Goal: Task Accomplishment & Management: Complete application form

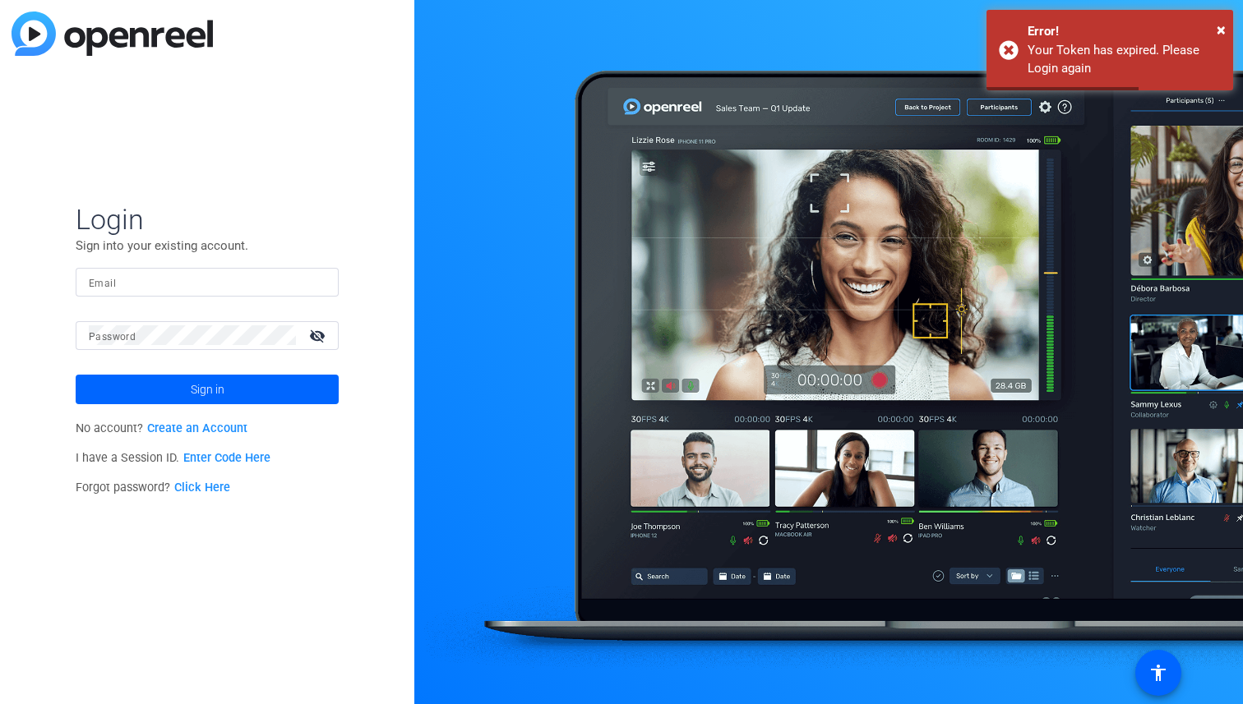
click at [0, 703] on nordpass-portal at bounding box center [0, 704] width 0 height 0
type input "[EMAIL_ADDRESS][DOMAIN_NAME]"
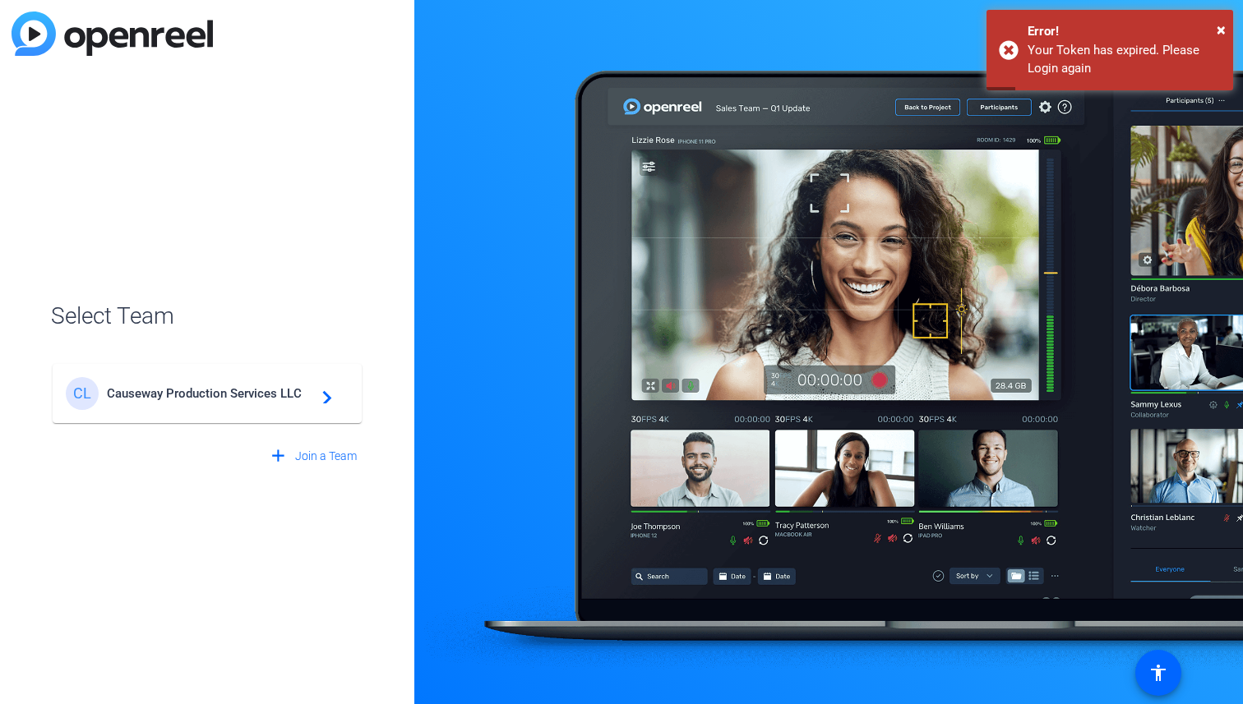
click at [249, 392] on span "Causeway Production Services LLC" at bounding box center [209, 393] width 205 height 15
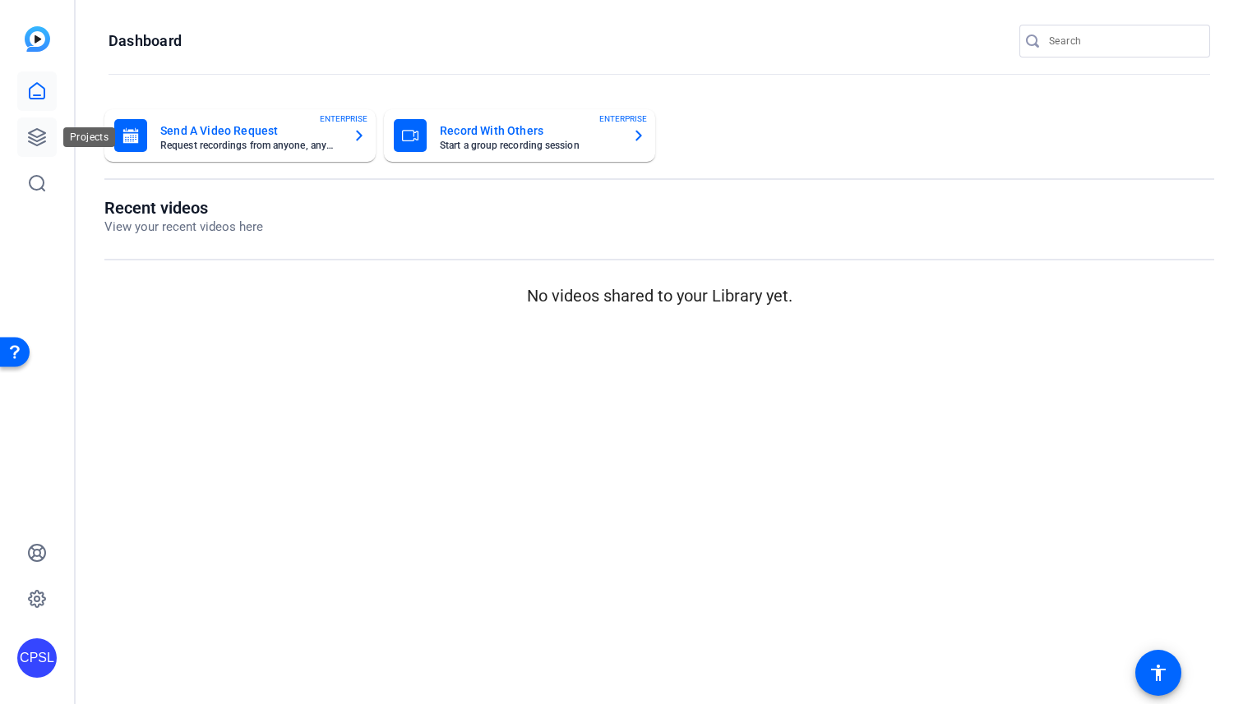
click at [37, 135] on icon at bounding box center [37, 137] width 20 height 20
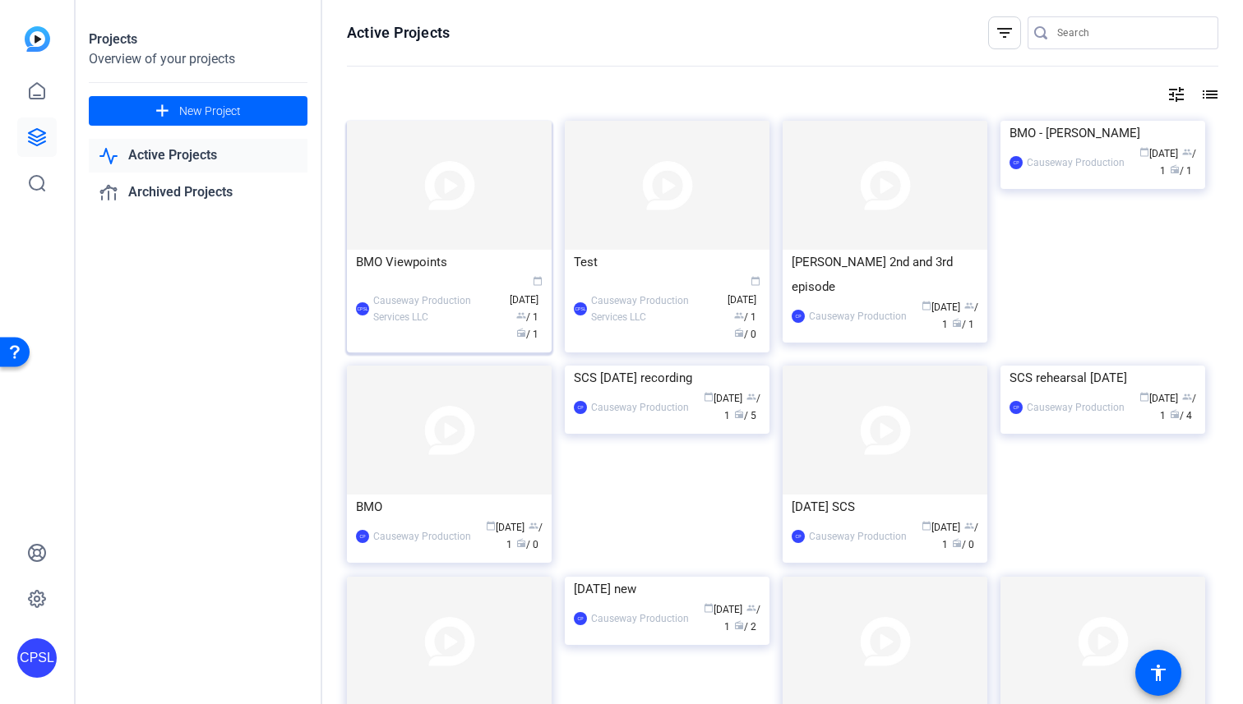
click at [485, 284] on div "CPSL Causeway Production Services LLC calendar_today [DATE] group / 1 radio / 1" at bounding box center [449, 308] width 187 height 69
click at [42, 131] on icon at bounding box center [37, 137] width 16 height 16
click at [435, 463] on img at bounding box center [449, 430] width 205 height 129
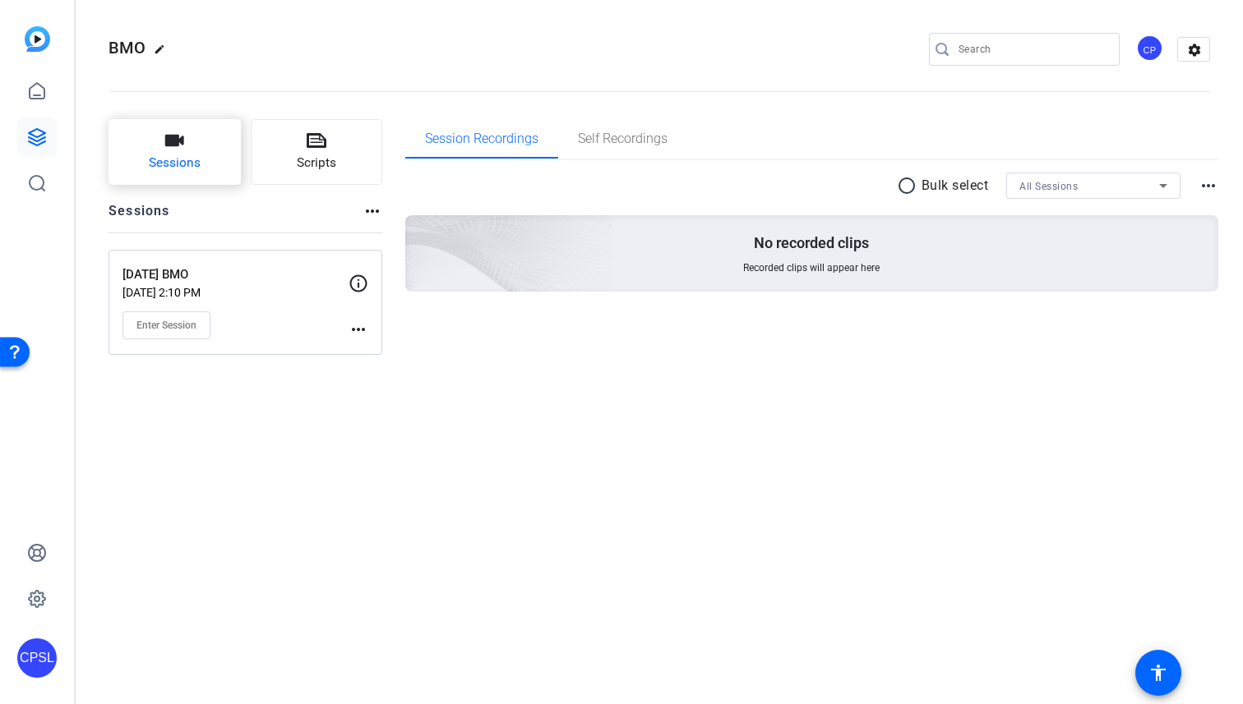
click at [168, 164] on span "Sessions" at bounding box center [175, 163] width 52 height 19
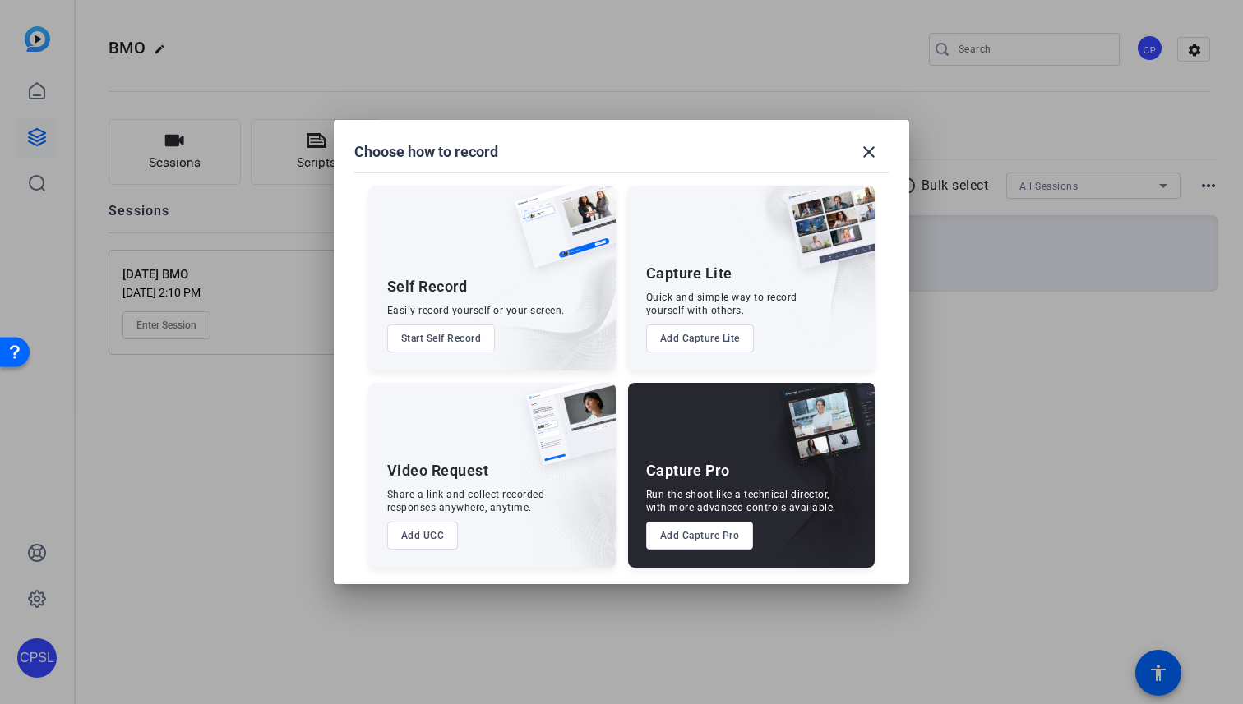
click at [709, 536] on button "Add Capture Pro" at bounding box center [700, 536] width 108 height 28
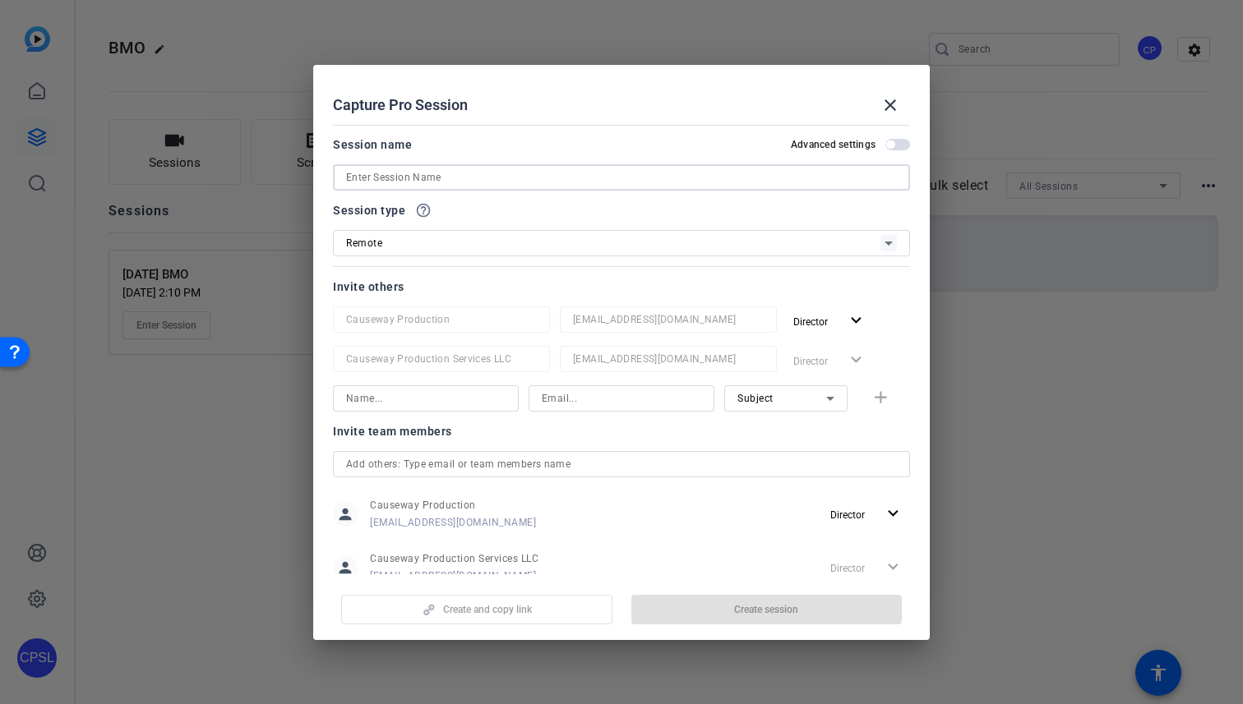
click at [488, 176] on input at bounding box center [621, 178] width 551 height 20
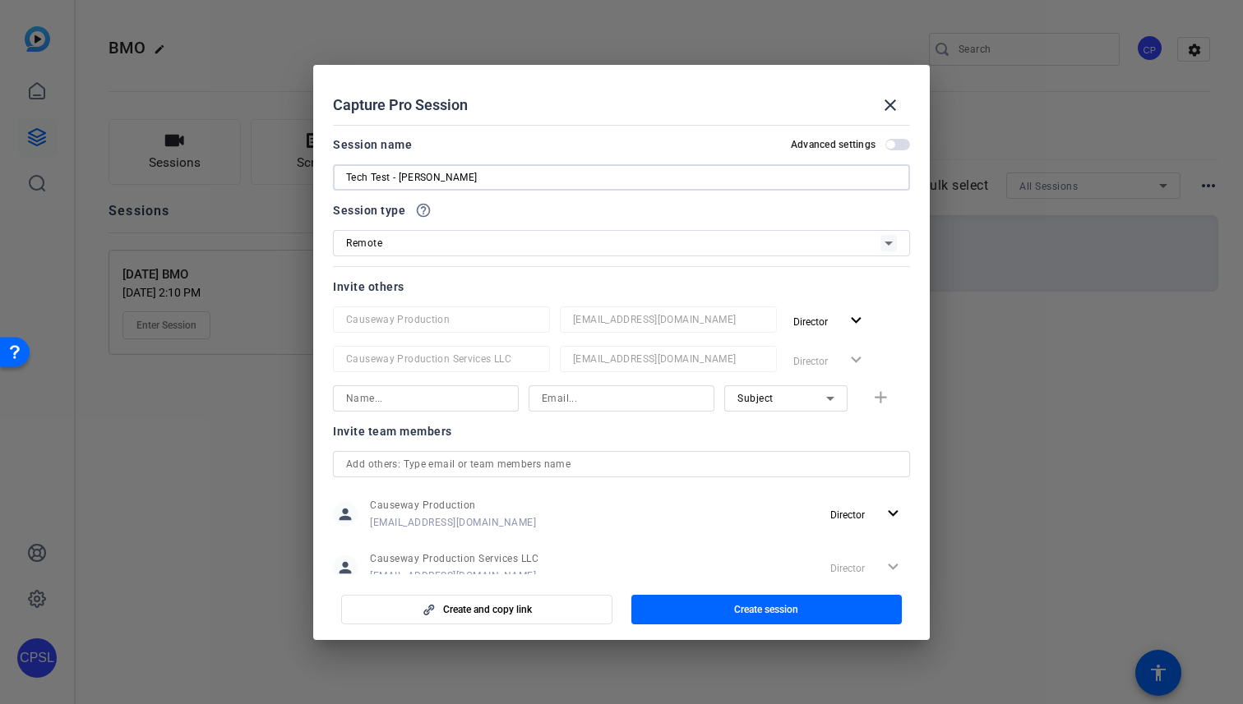
click at [381, 170] on input "Tech Test - [PERSON_NAME]" at bounding box center [621, 178] width 551 height 20
type input "Tech Check - [PERSON_NAME]"
click at [491, 219] on div "Session type help_outline Remote" at bounding box center [621, 229] width 577 height 56
click at [485, 247] on div "Remote" at bounding box center [613, 243] width 534 height 21
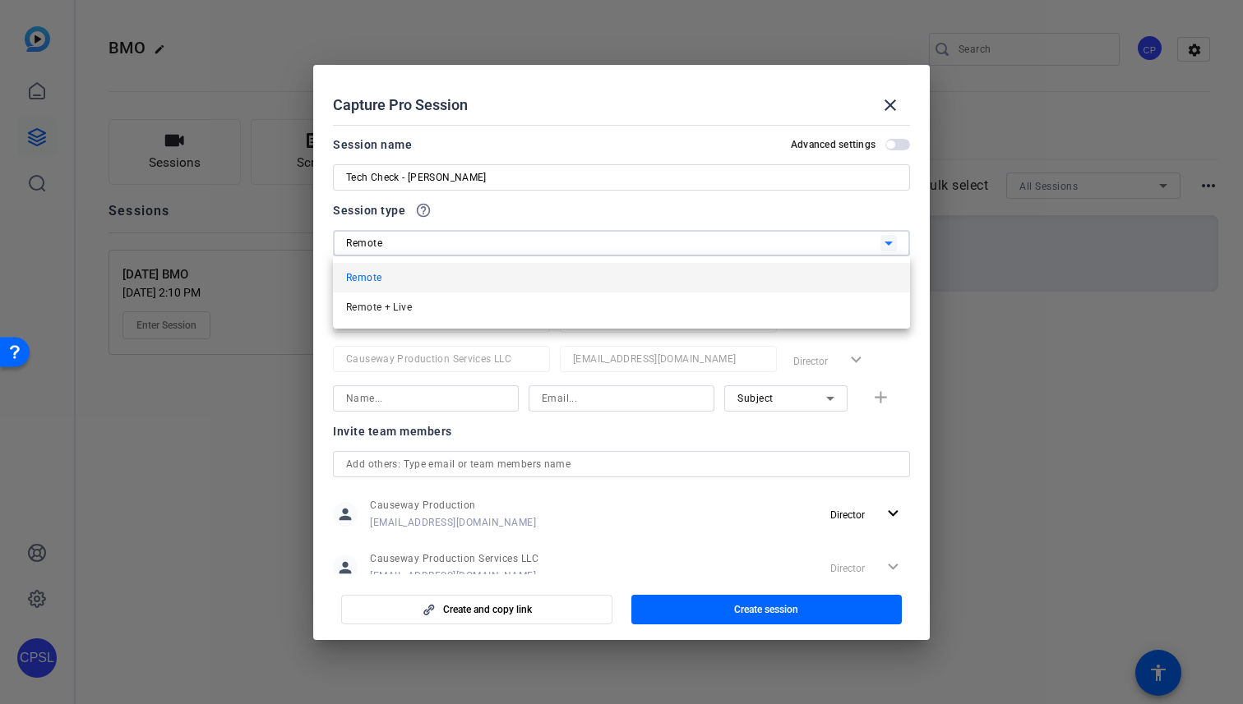
click at [485, 247] on div at bounding box center [621, 352] width 1243 height 704
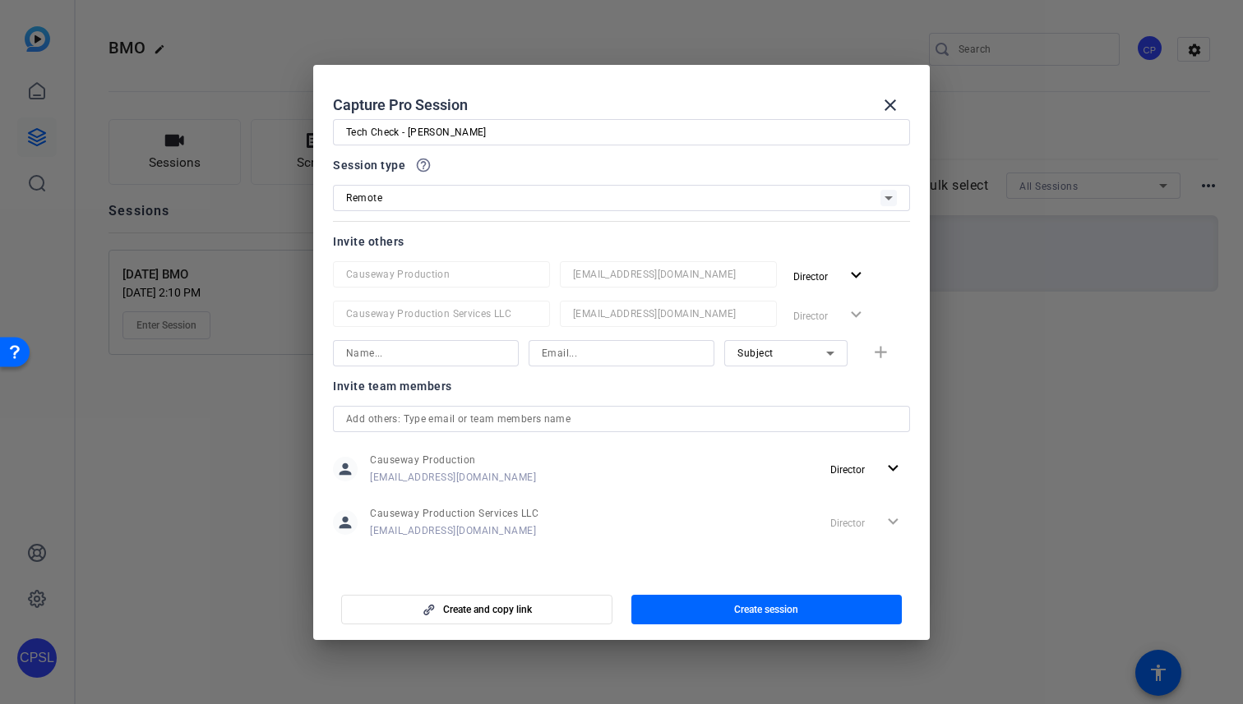
scroll to position [48, 0]
click at [413, 349] on input at bounding box center [425, 350] width 159 height 20
type input "[PERSON_NAME]"
click at [634, 361] on div at bounding box center [621, 350] width 159 height 26
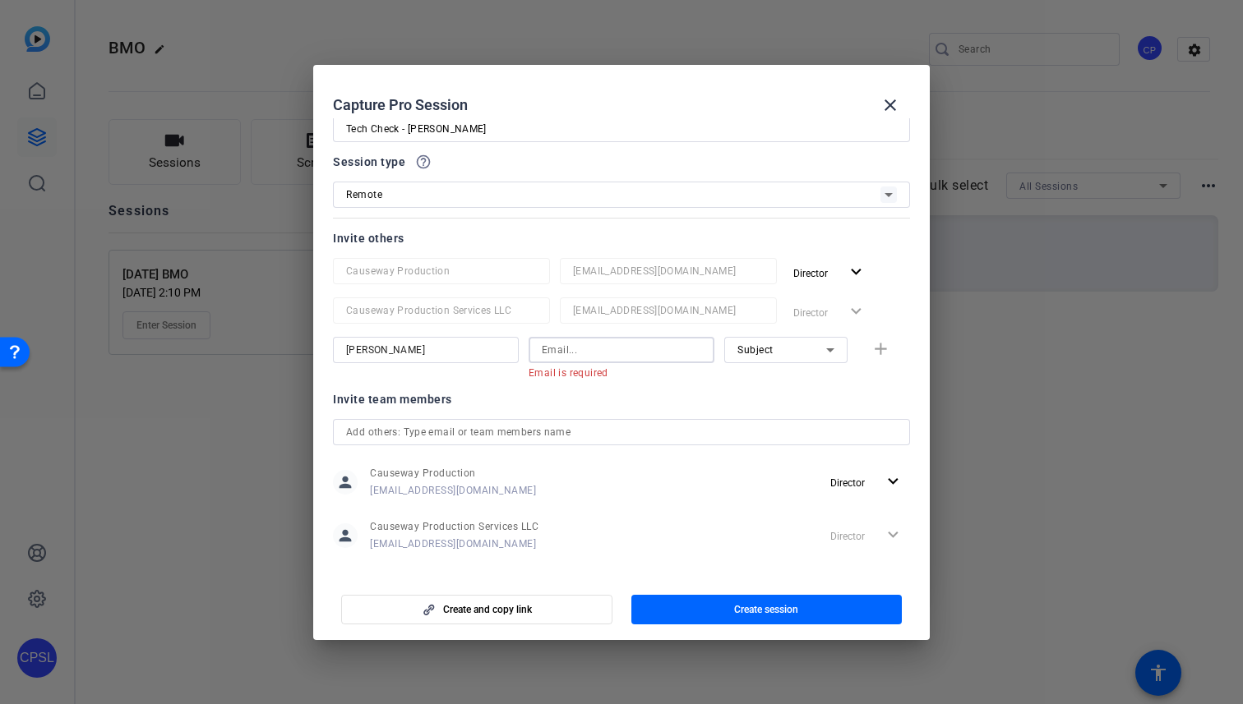
click at [565, 354] on input at bounding box center [621, 350] width 159 height 20
paste input "[PERSON_NAME][EMAIL_ADDRESS][PERSON_NAME][DOMAIN_NAME]"
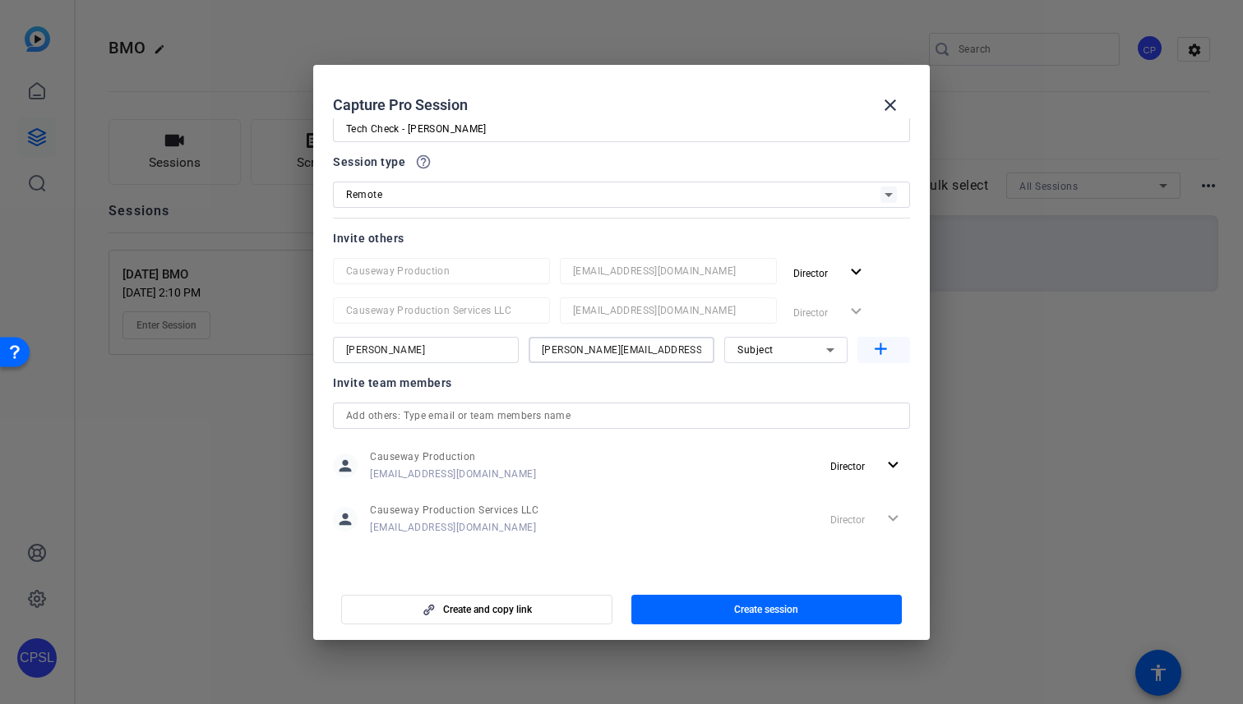
type input "[PERSON_NAME][EMAIL_ADDRESS][PERSON_NAME][DOMAIN_NAME]"
click at [884, 348] on mat-icon "add" at bounding box center [880, 349] width 21 height 21
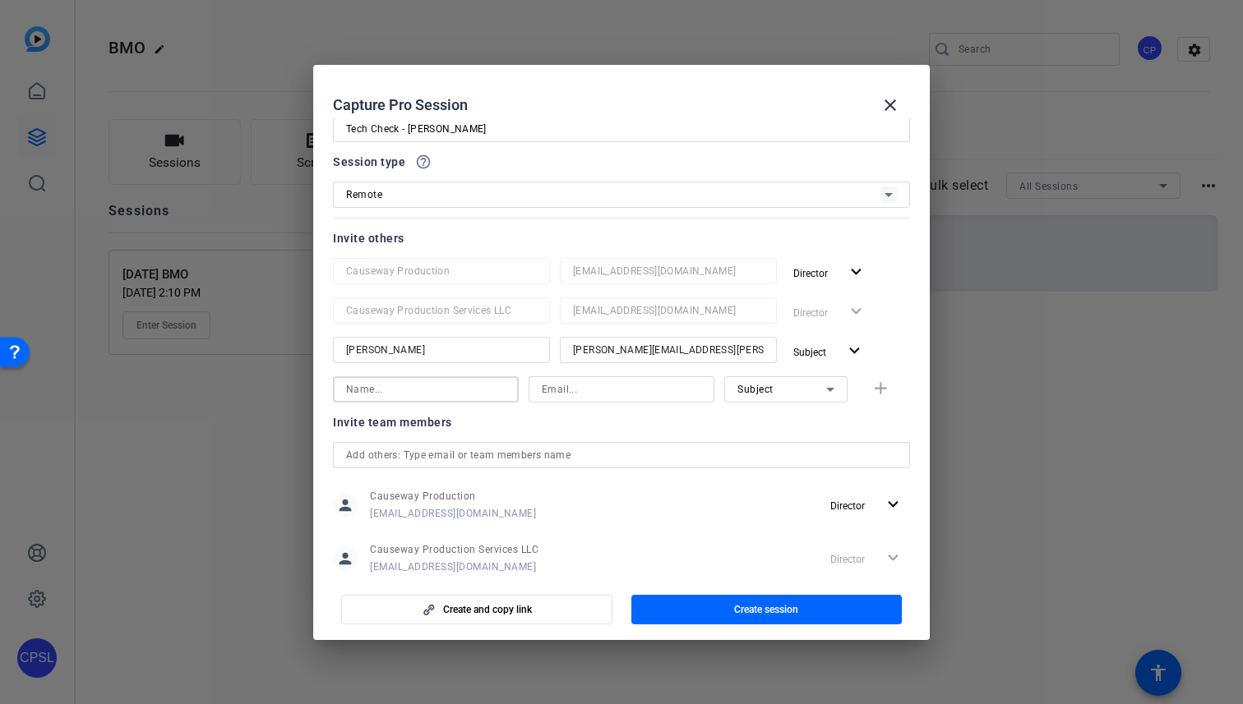
click at [416, 398] on input at bounding box center [425, 390] width 159 height 20
type input "[PERSON_NAME]"
click at [574, 396] on input at bounding box center [621, 390] width 159 height 20
paste input "[PERSON_NAME][EMAIL_ADDRESS][PERSON_NAME][DOMAIN_NAME]"
type input "[PERSON_NAME][EMAIL_ADDRESS][PERSON_NAME][DOMAIN_NAME]"
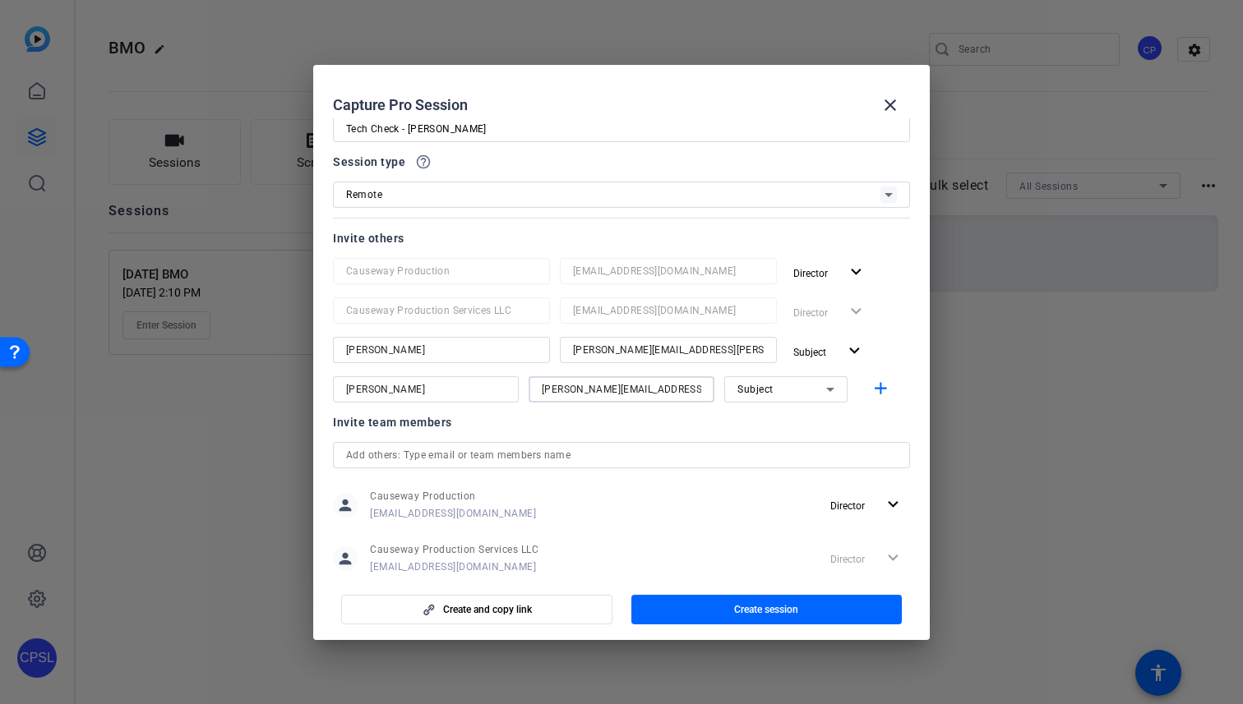
click at [824, 395] on icon at bounding box center [830, 390] width 20 height 20
click at [798, 439] on mat-option "Watcher" at bounding box center [785, 449] width 123 height 26
click at [879, 392] on mat-icon "add" at bounding box center [880, 389] width 21 height 21
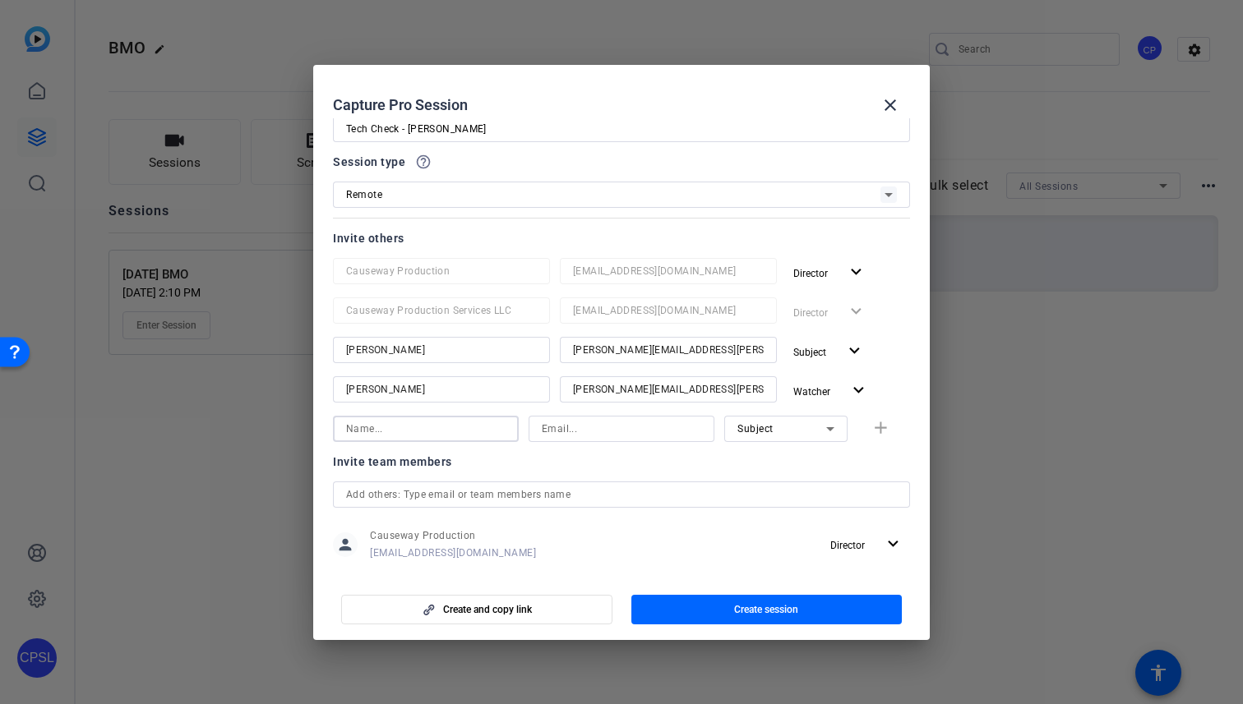
click at [442, 429] on input at bounding box center [425, 429] width 159 height 20
type input "[PERSON_NAME]"
click at [625, 426] on input at bounding box center [621, 429] width 159 height 20
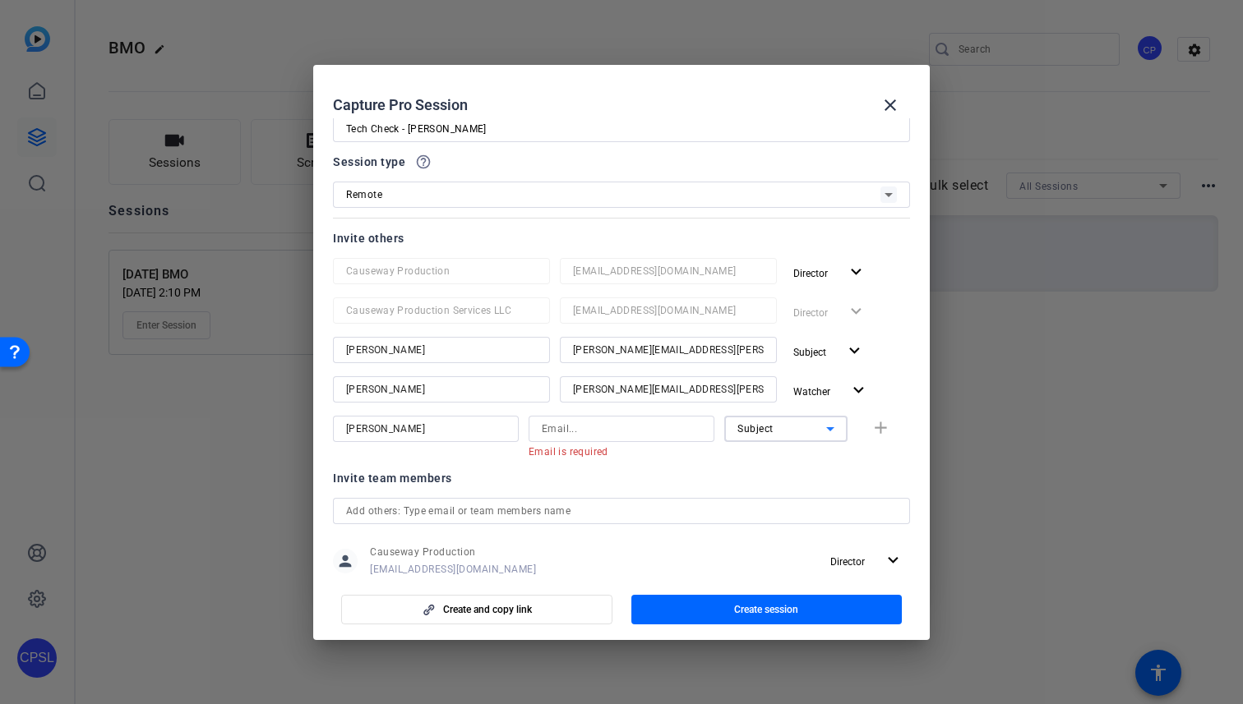
click at [804, 430] on div "Subject" at bounding box center [781, 428] width 89 height 21
click at [777, 476] on mat-option "Watcher" at bounding box center [785, 488] width 123 height 26
click at [662, 428] on input at bounding box center [621, 429] width 159 height 20
paste input "[PERSON_NAME][EMAIL_ADDRESS][PERSON_NAME][DOMAIN_NAME]"
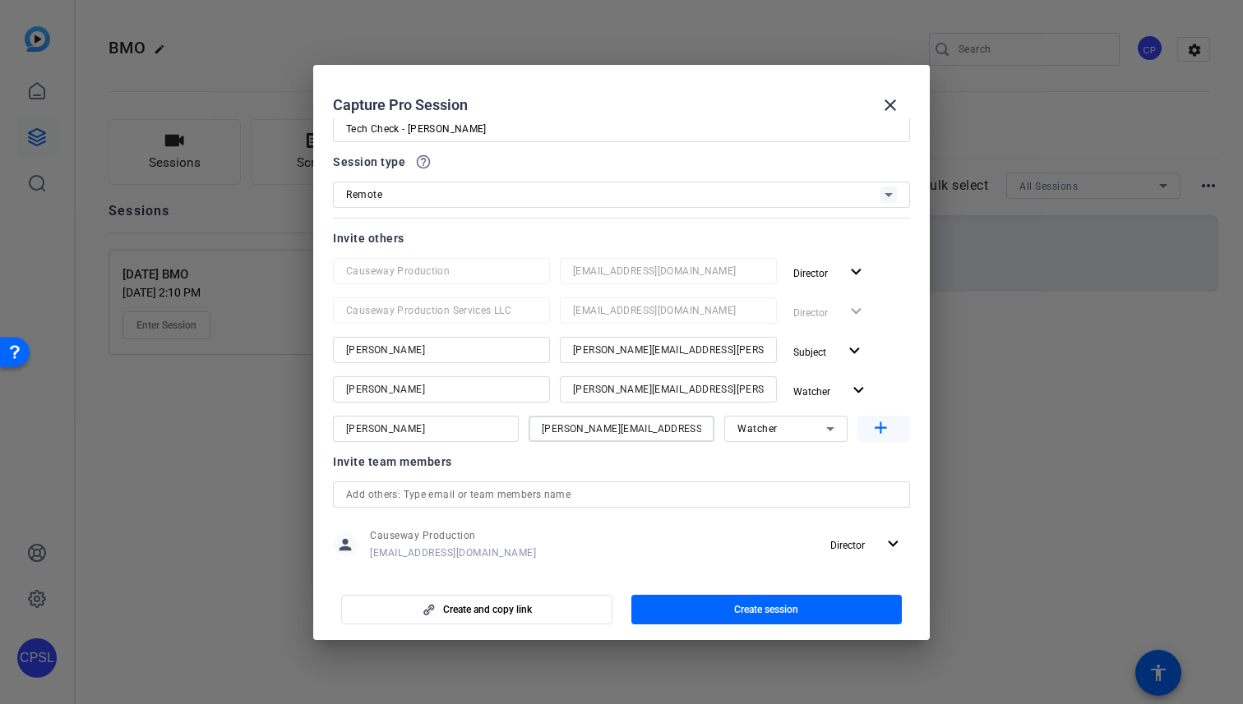
type input "[PERSON_NAME][EMAIL_ADDRESS][PERSON_NAME][DOMAIN_NAME]"
click at [882, 427] on mat-icon "add" at bounding box center [880, 428] width 21 height 21
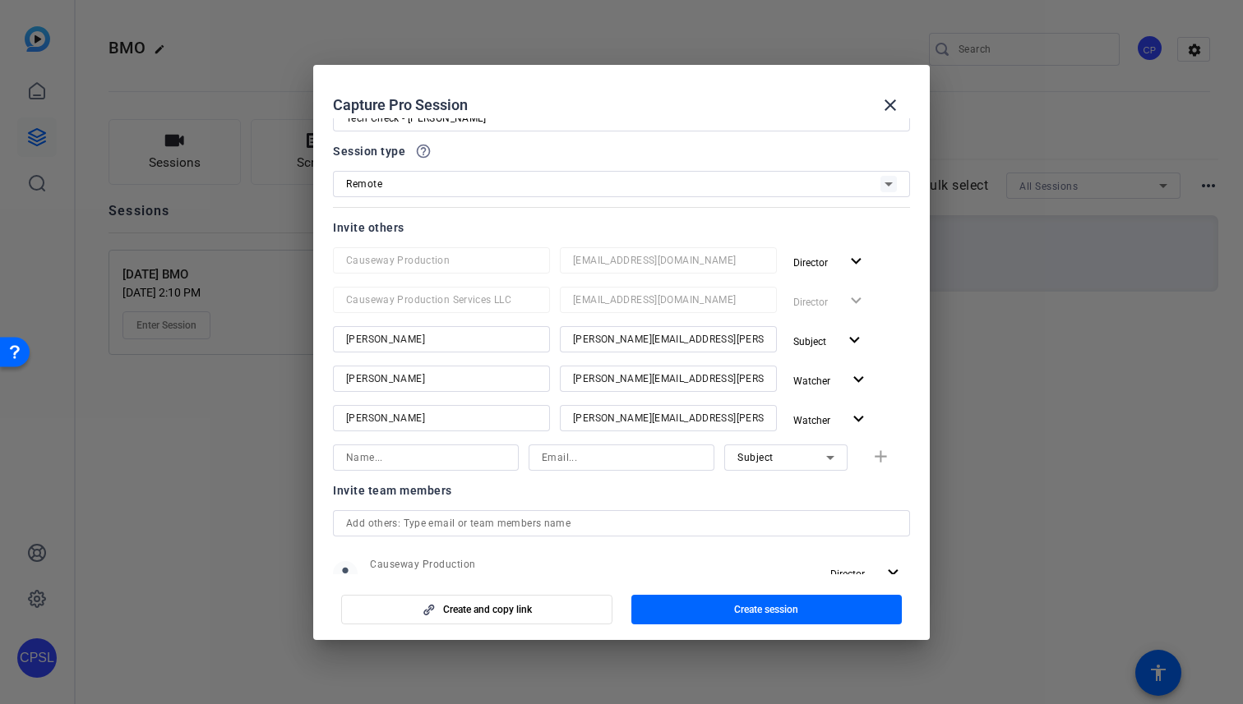
scroll to position [0, 0]
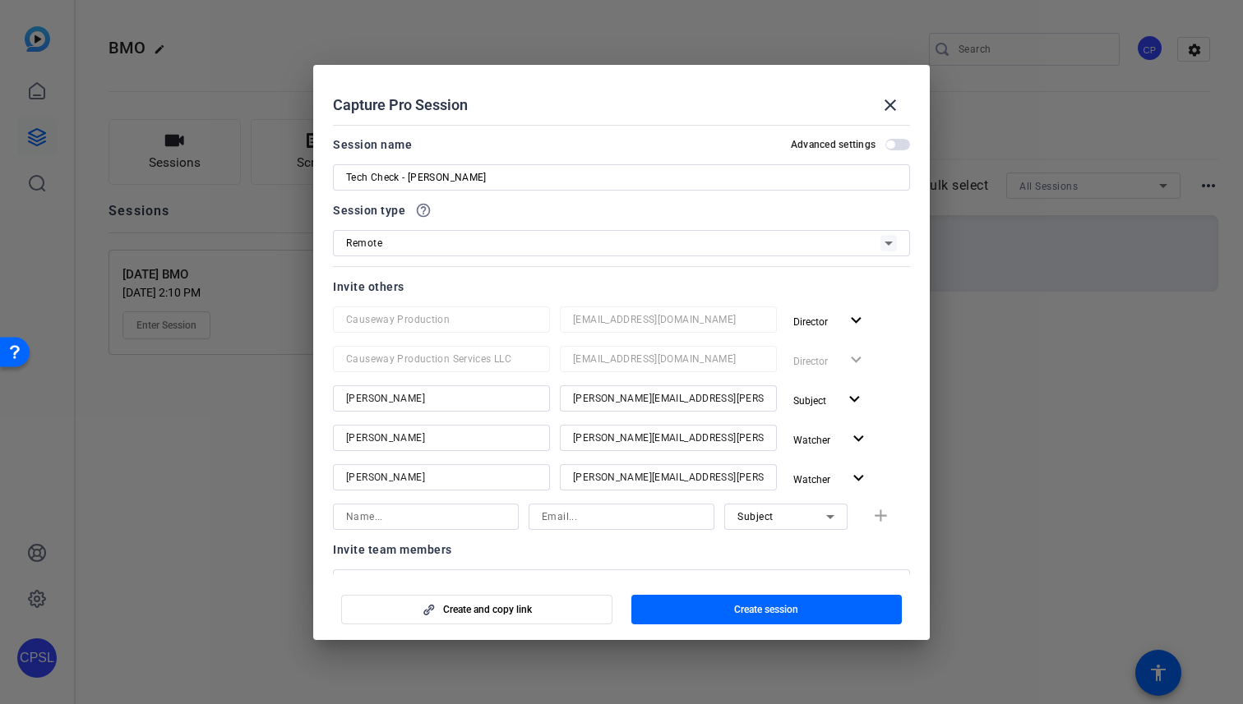
click at [895, 146] on span "button" at bounding box center [897, 145] width 25 height 12
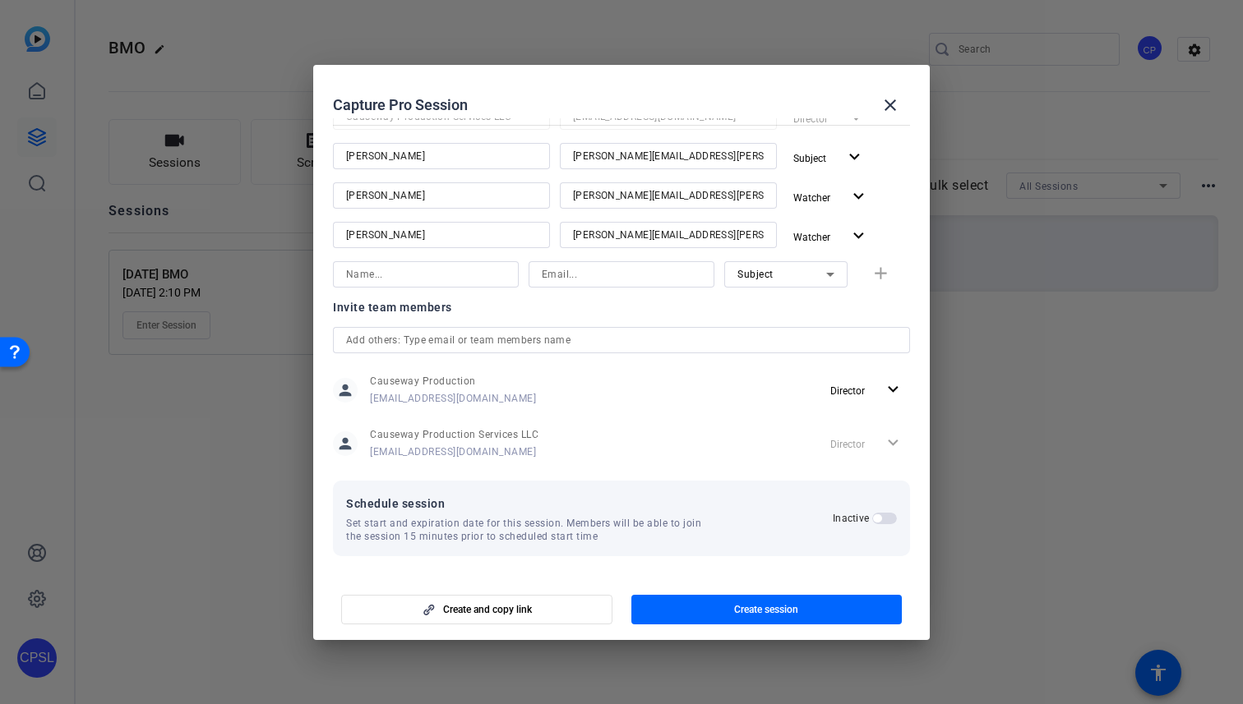
click at [875, 518] on span "button" at bounding box center [877, 518] width 8 height 8
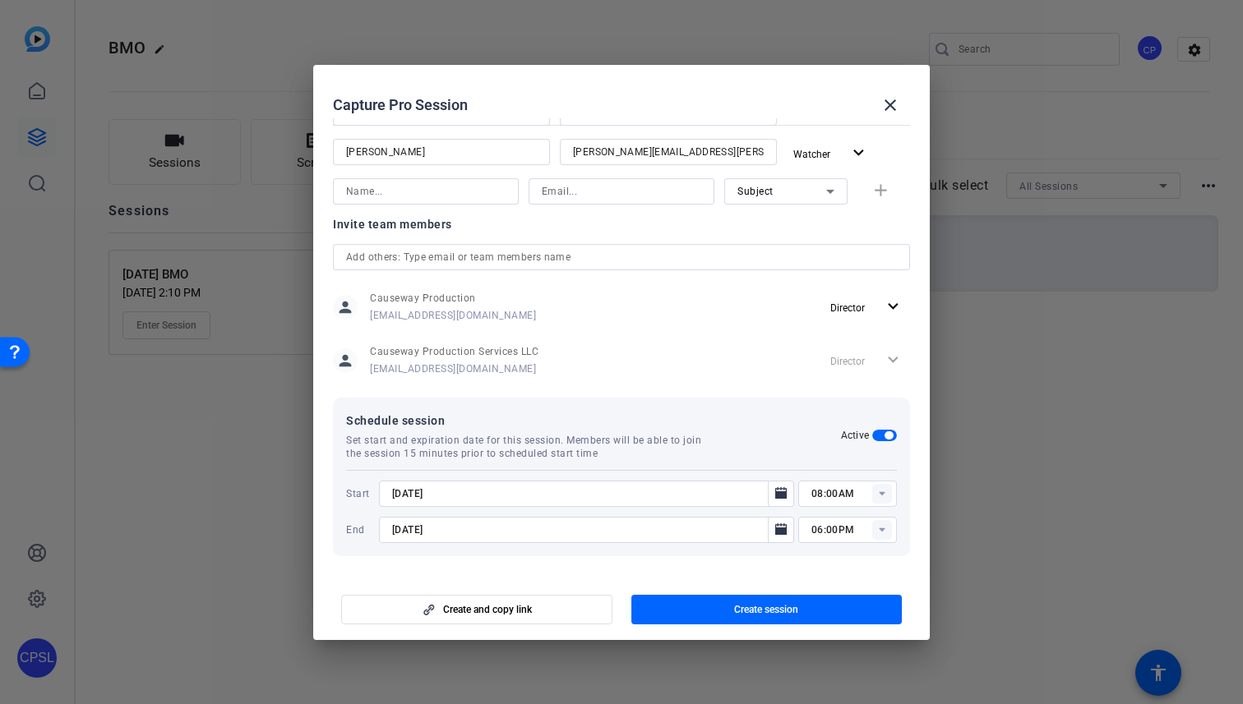
click at [838, 491] on input "08:00AM" at bounding box center [853, 494] width 85 height 20
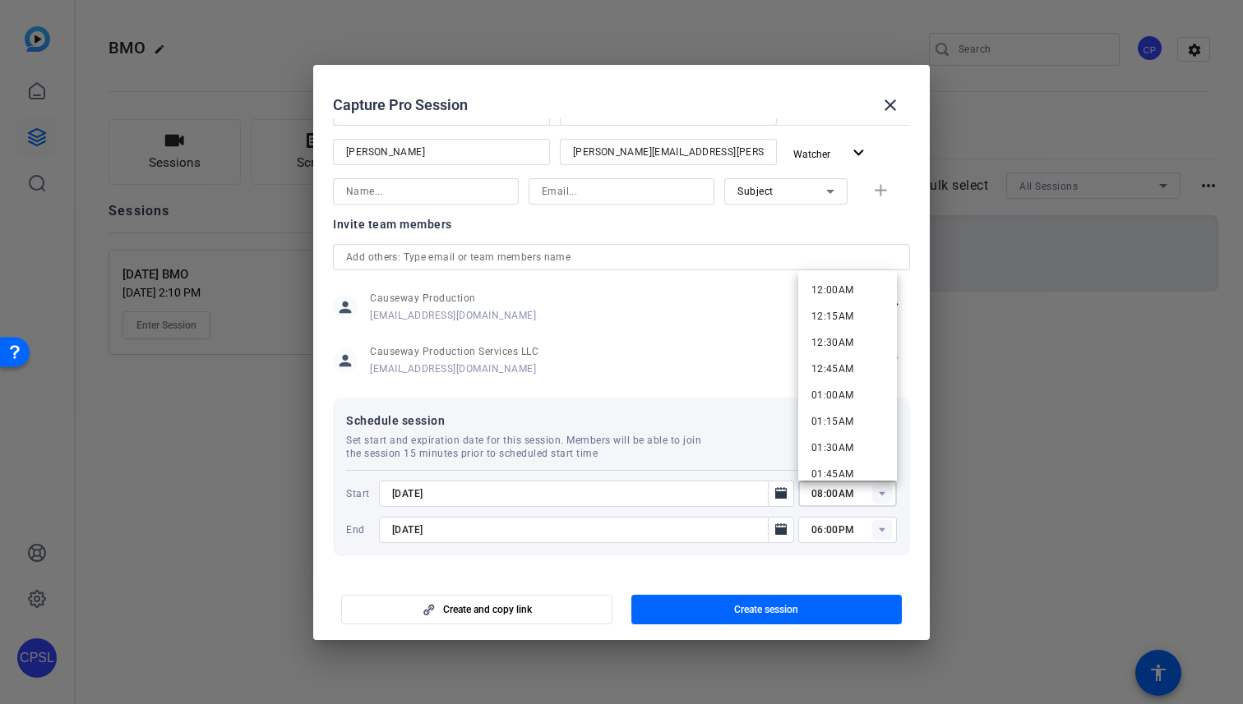
click at [838, 491] on input "08:00AM" at bounding box center [853, 494] width 85 height 20
click at [736, 494] on input "[DATE]" at bounding box center [578, 494] width 372 height 20
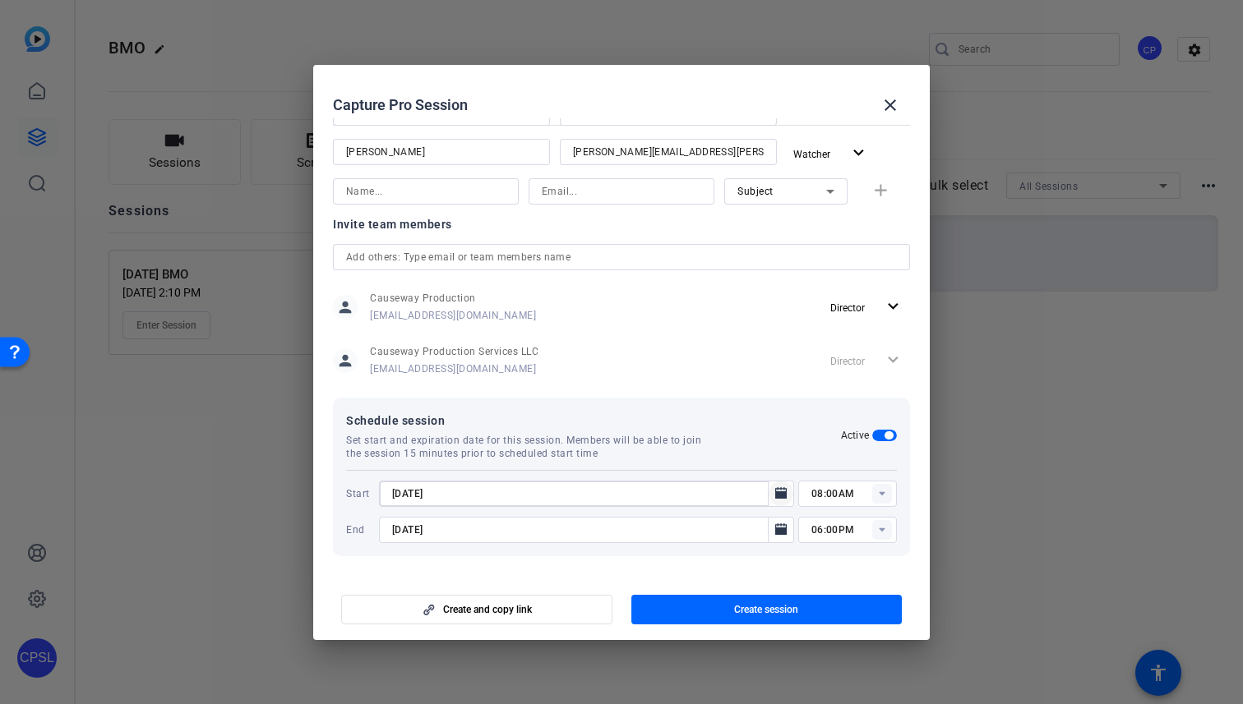
click at [775, 497] on icon "Open calendar" at bounding box center [781, 493] width 12 height 12
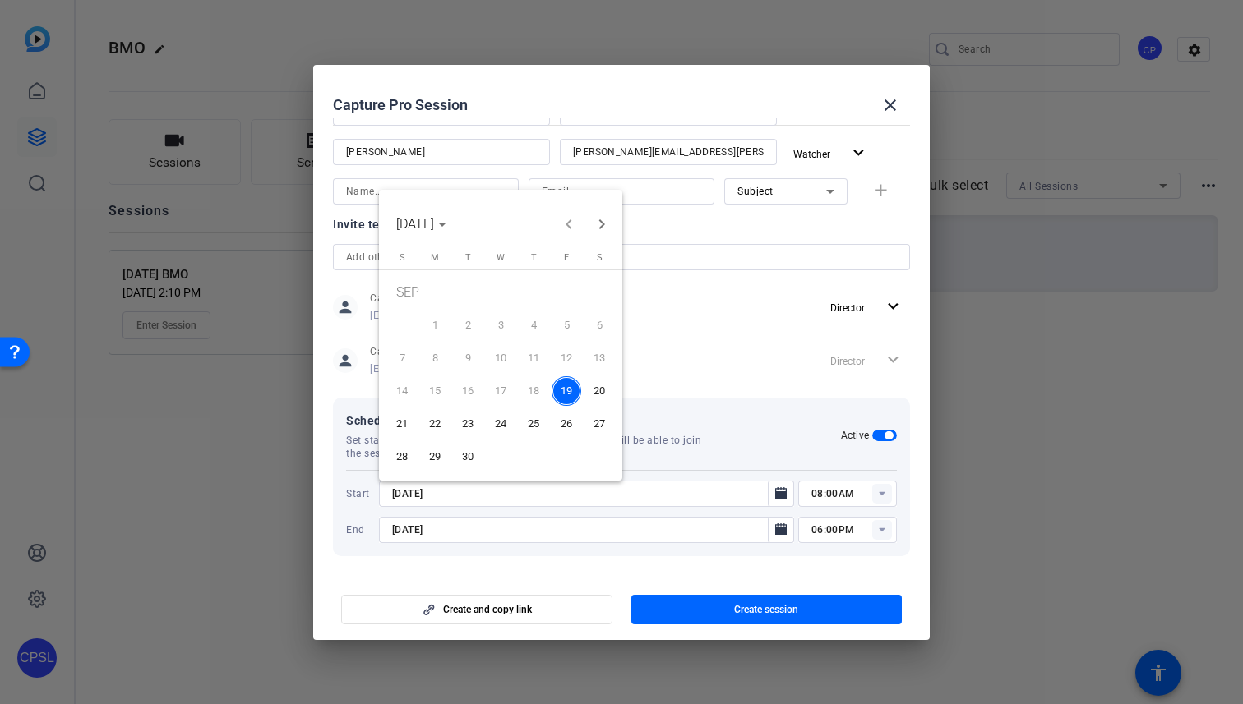
click at [428, 422] on span "22" at bounding box center [435, 424] width 30 height 30
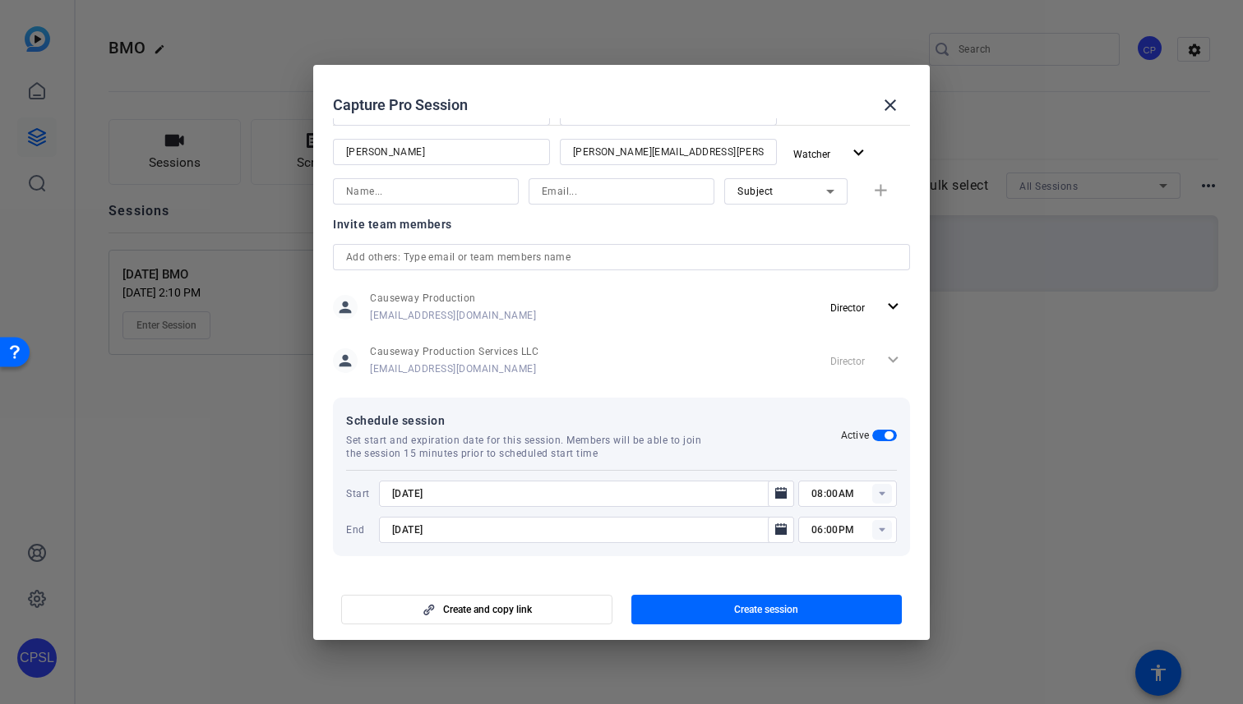
type input "[DATE]"
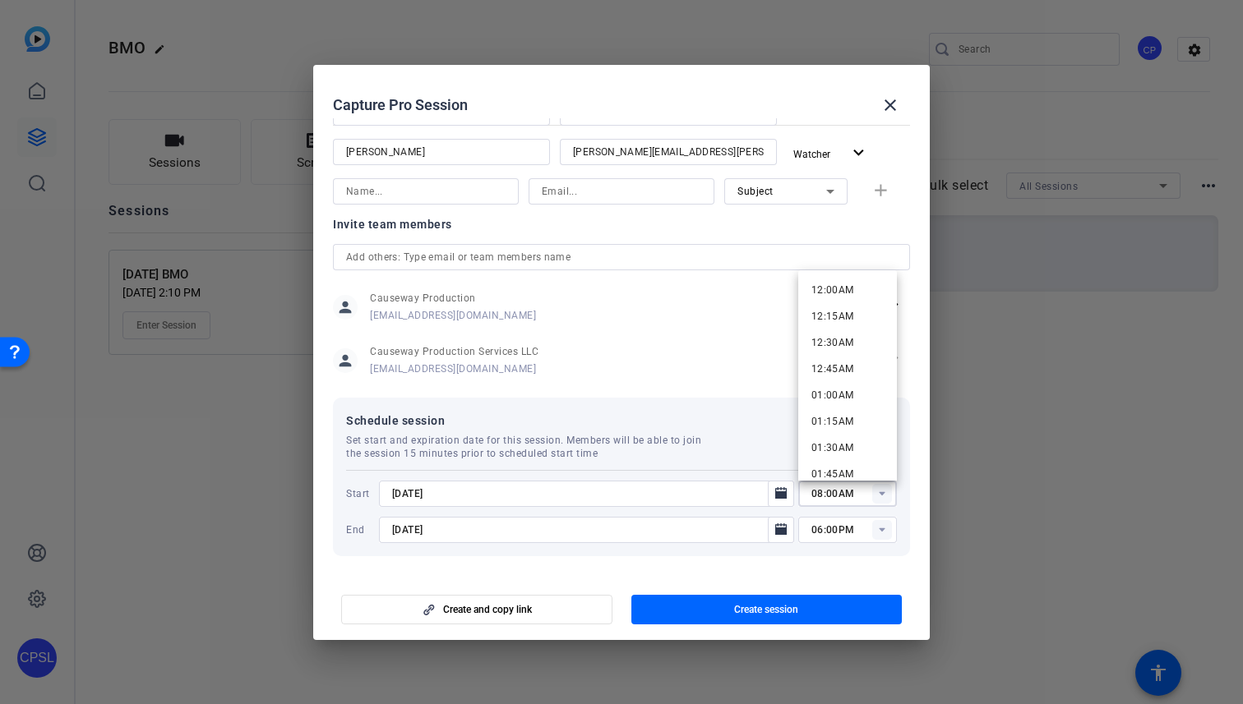
click at [844, 492] on input "08:00AM" at bounding box center [853, 494] width 85 height 20
click at [835, 324] on span "05:00PM" at bounding box center [832, 330] width 43 height 12
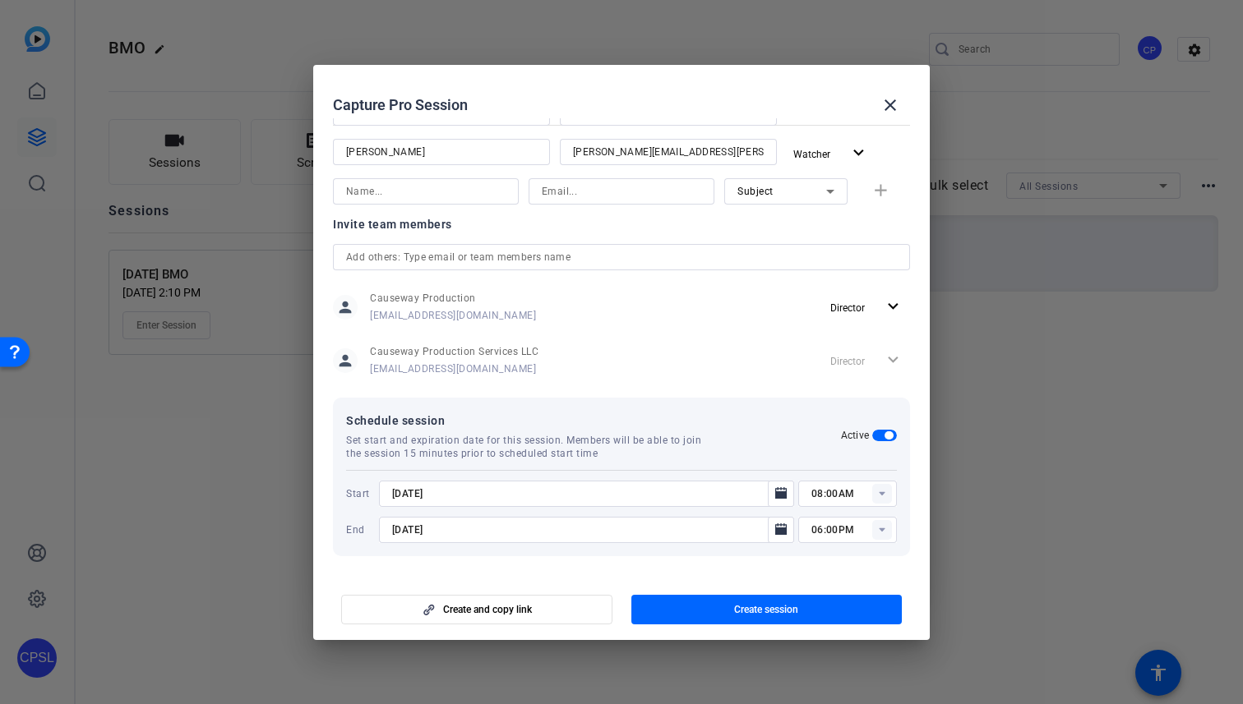
type input "05:00PM"
click at [879, 531] on rect at bounding box center [882, 530] width 20 height 20
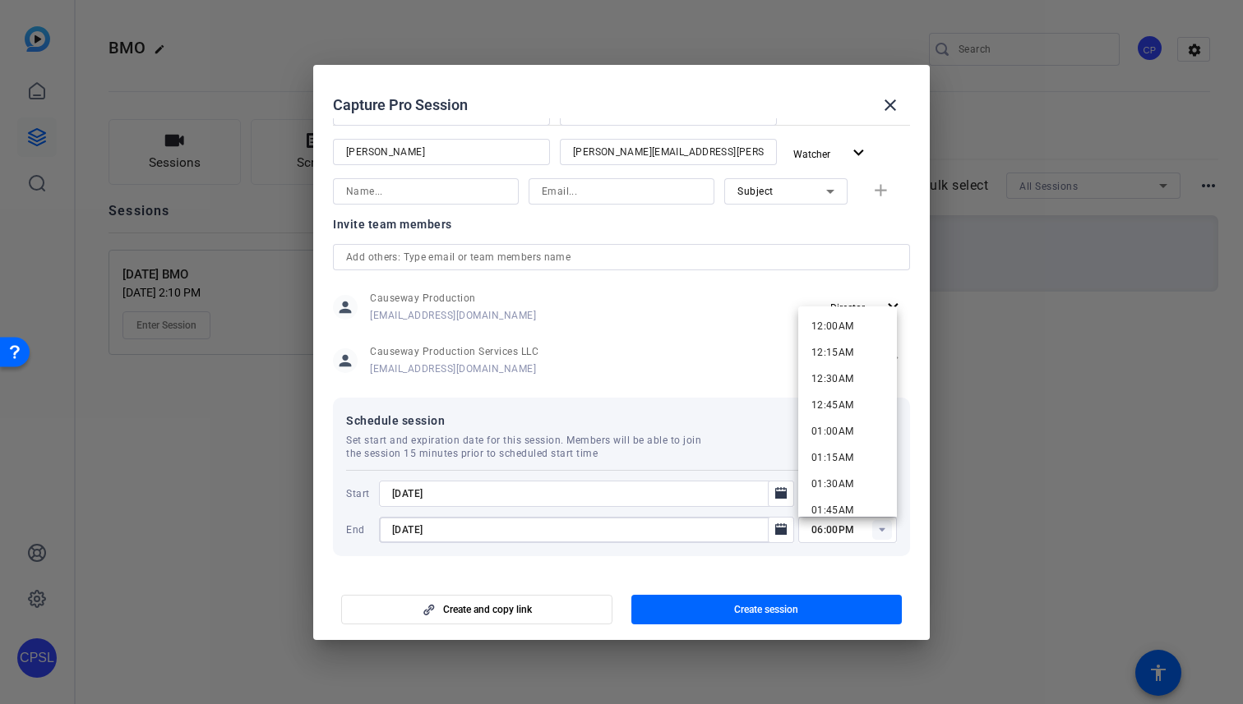
click at [662, 530] on input "[DATE]" at bounding box center [578, 530] width 372 height 20
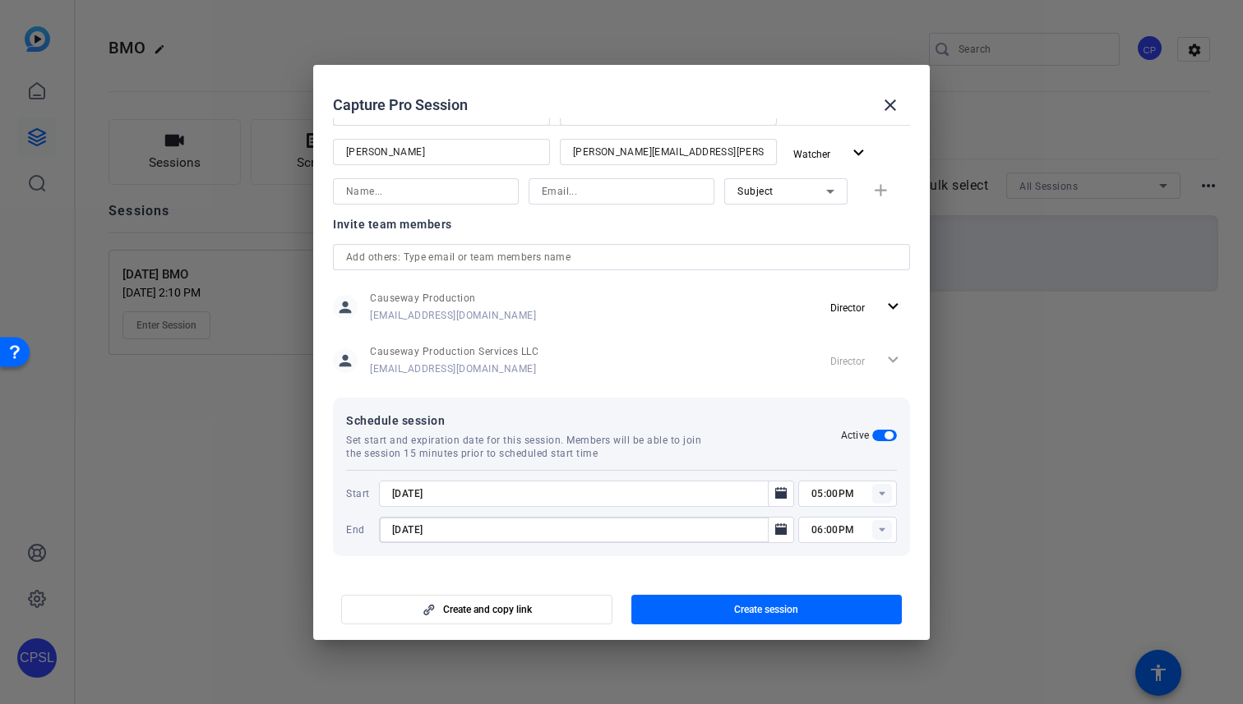
click at [662, 530] on input "[DATE]" at bounding box center [578, 530] width 372 height 20
click at [776, 526] on icon "Open calendar" at bounding box center [780, 530] width 13 height 20
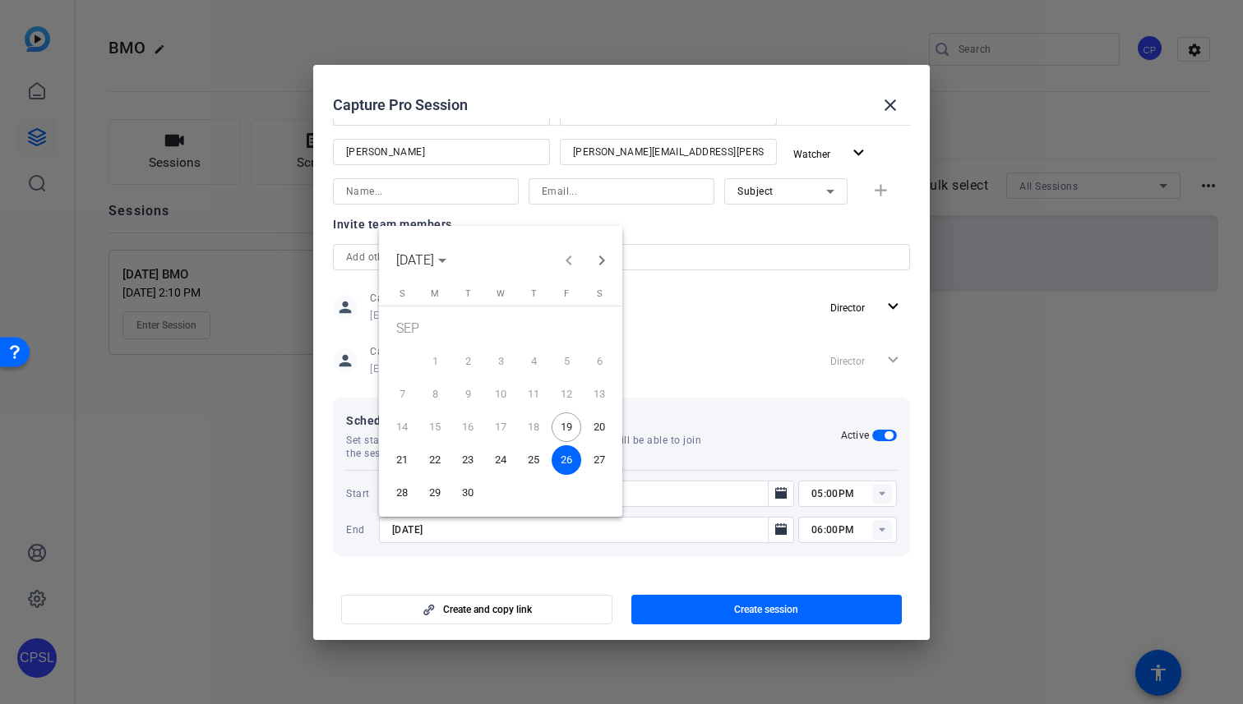
click at [438, 459] on span "22" at bounding box center [435, 460] width 30 height 30
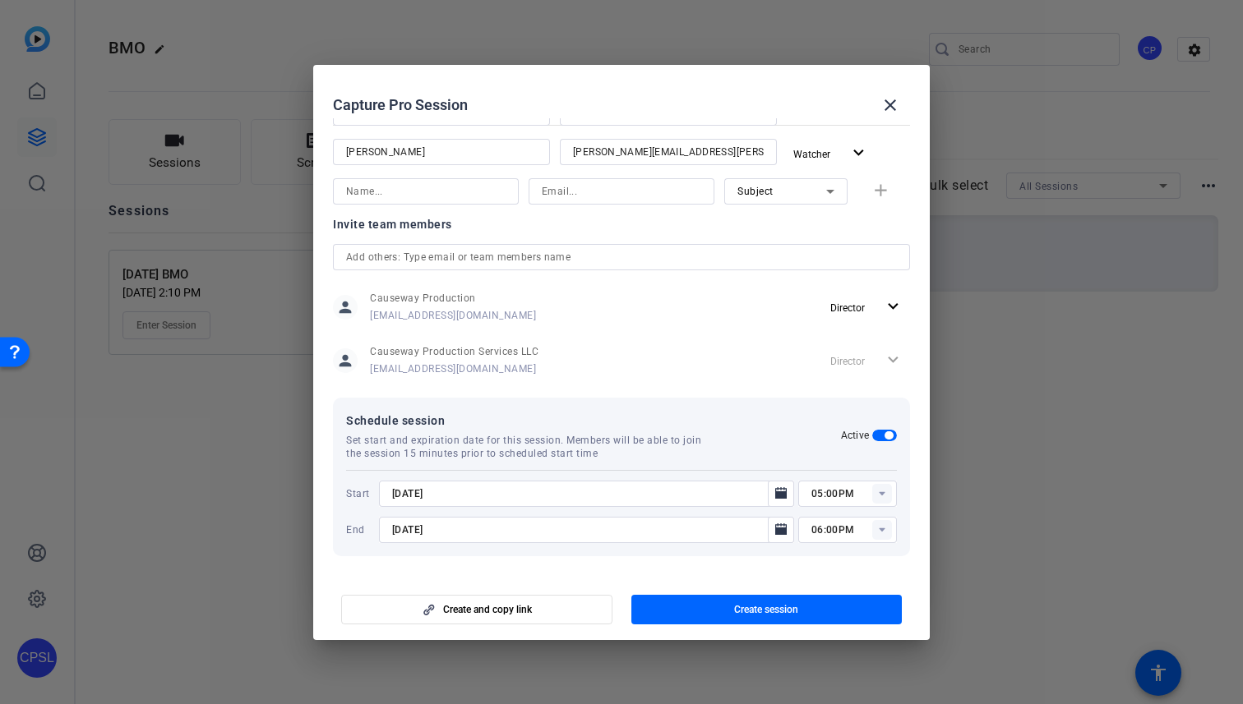
type input "[DATE]"
click at [884, 528] on icon at bounding box center [882, 530] width 6 height 4
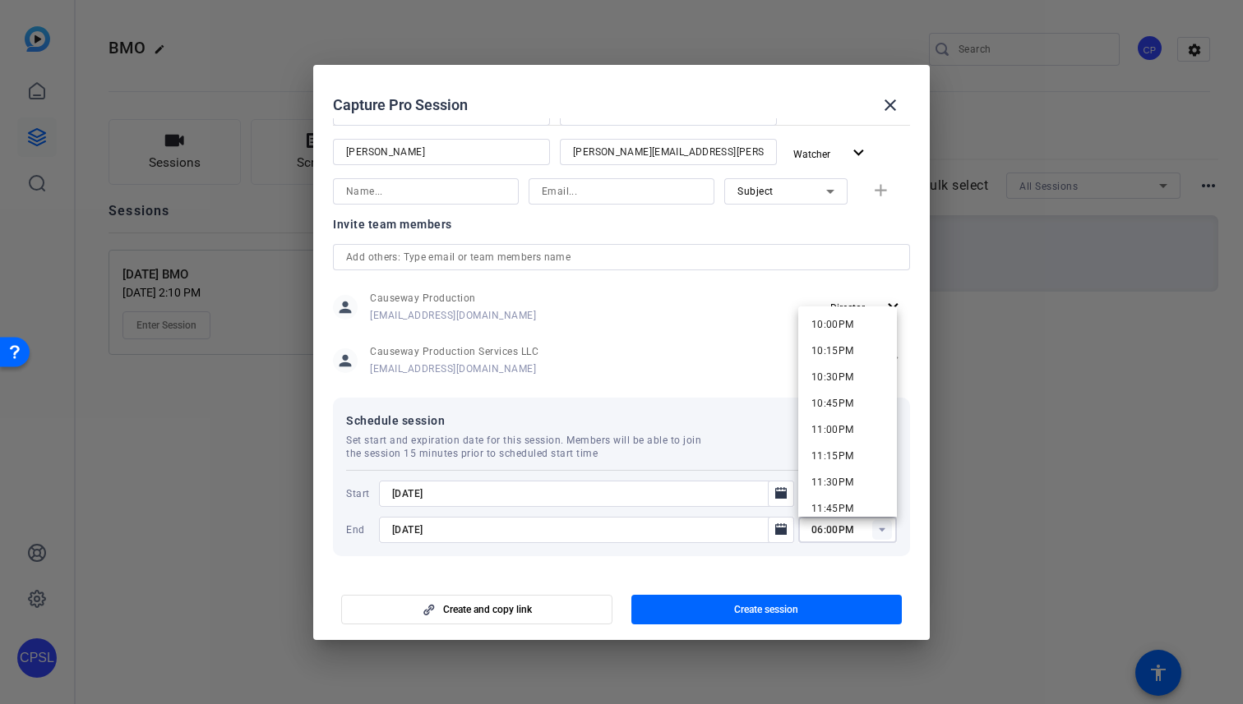
scroll to position [2327, 0]
click at [839, 415] on span "11:00PM" at bounding box center [832, 419] width 43 height 12
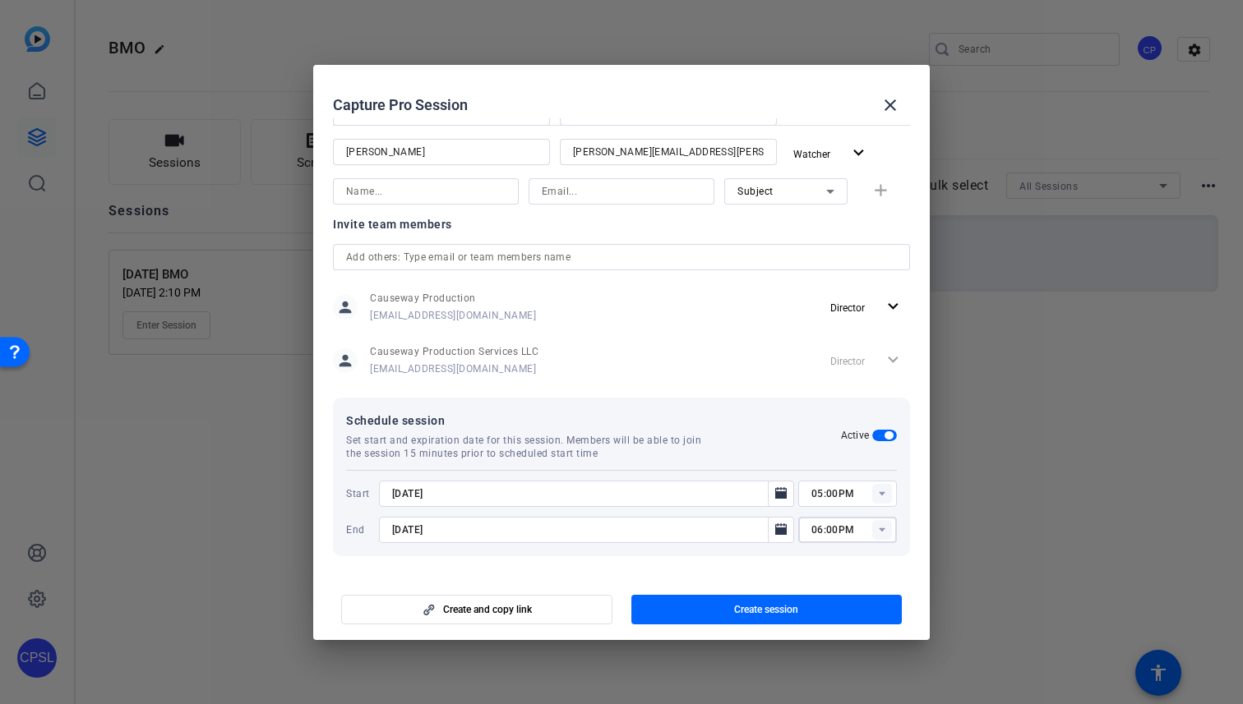
type input "11:00PM"
click at [802, 452] on div "Schedule session Set start and expiration date for this session. Members will b…" at bounding box center [593, 435] width 495 height 49
click at [754, 610] on span "Create session" at bounding box center [766, 609] width 64 height 13
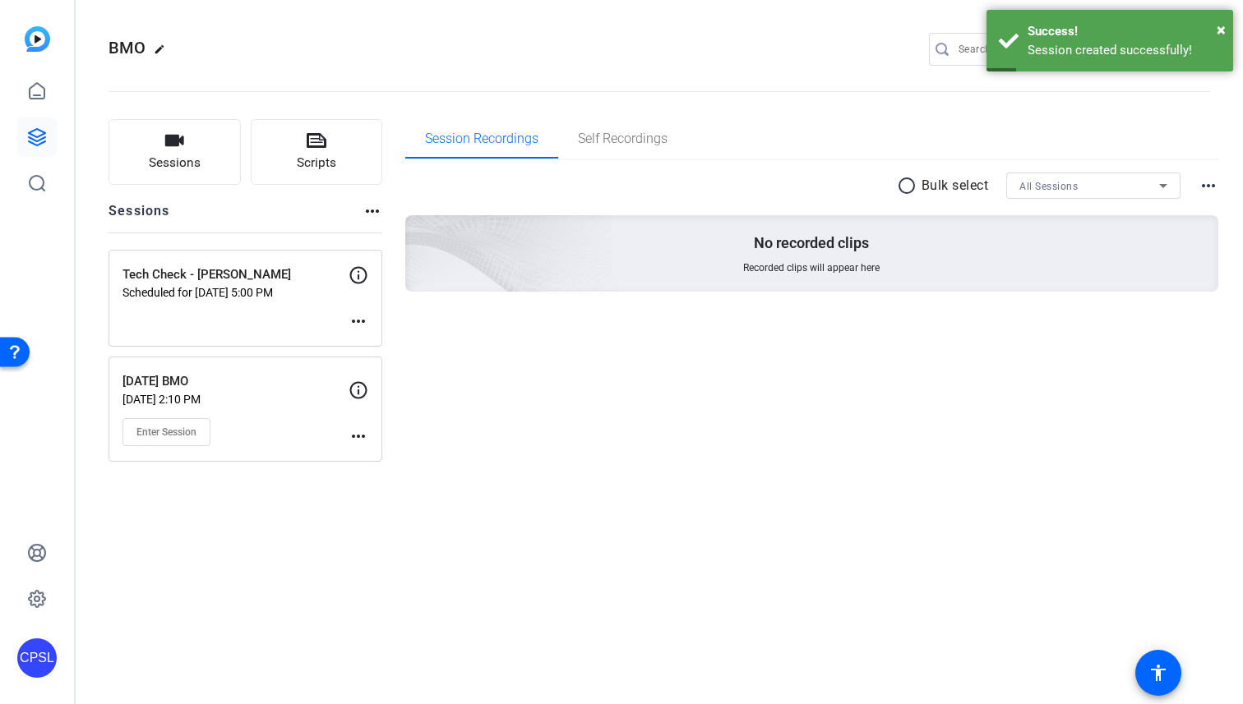
click at [337, 315] on div "Tech Check - [PERSON_NAME] Scheduled for [DATE] 5:00 PM more_horiz" at bounding box center [245, 298] width 274 height 97
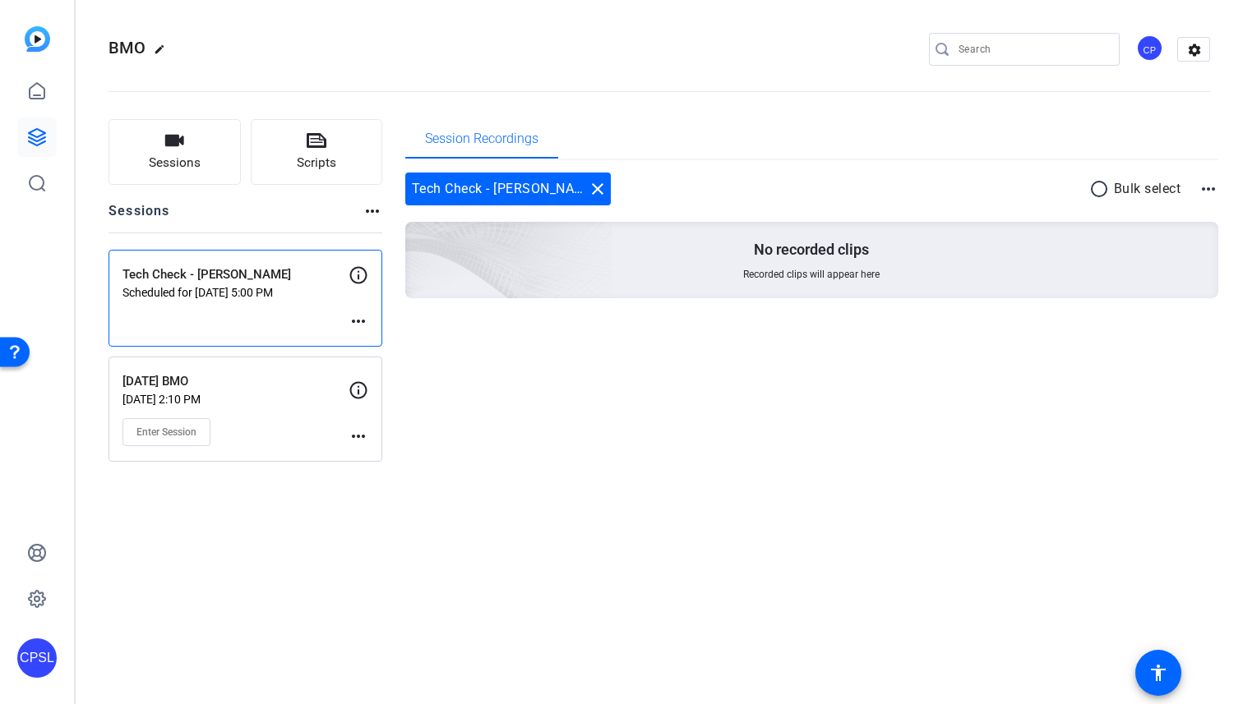
click at [362, 318] on mat-icon "more_horiz" at bounding box center [358, 321] width 20 height 20
click at [325, 288] on div at bounding box center [621, 352] width 1243 height 704
click at [233, 289] on p "Scheduled for [DATE] 5:00 PM" at bounding box center [235, 292] width 226 height 13
click at [361, 278] on icon at bounding box center [358, 275] width 20 height 20
click at [357, 272] on icon at bounding box center [358, 275] width 20 height 20
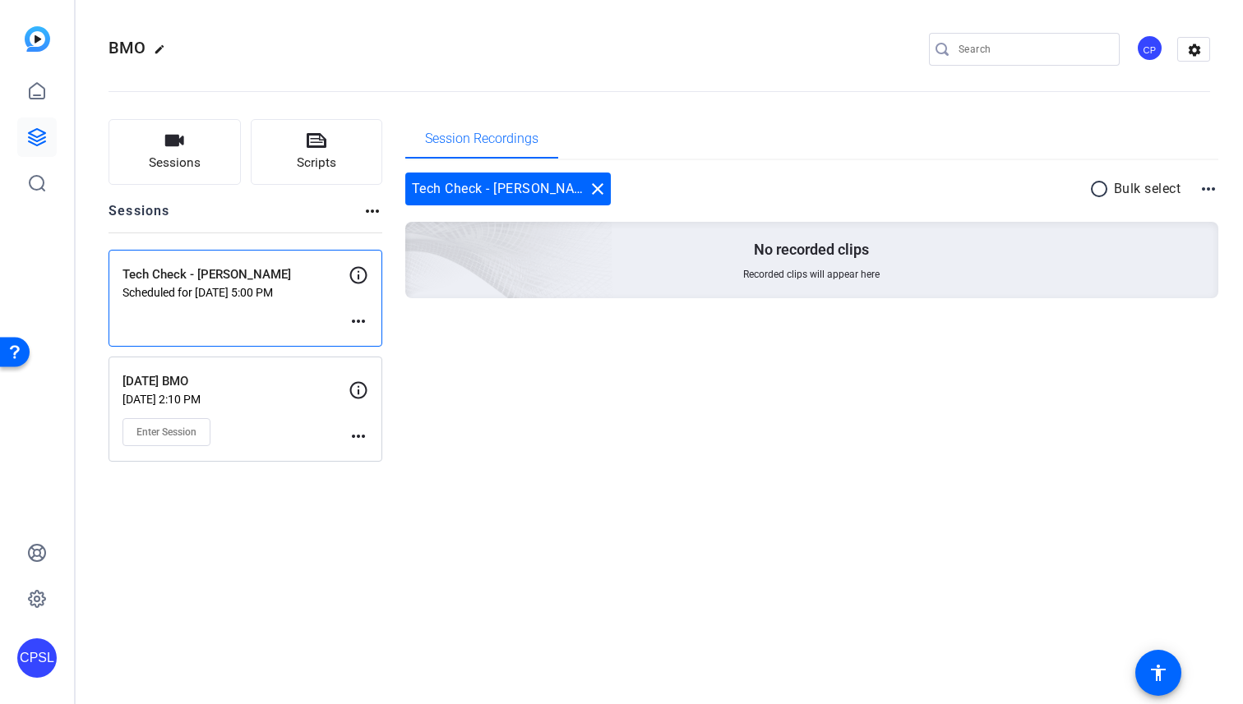
click at [362, 316] on mat-icon "more_horiz" at bounding box center [358, 321] width 20 height 20
click at [378, 337] on span "Edit Session" at bounding box center [399, 346] width 75 height 20
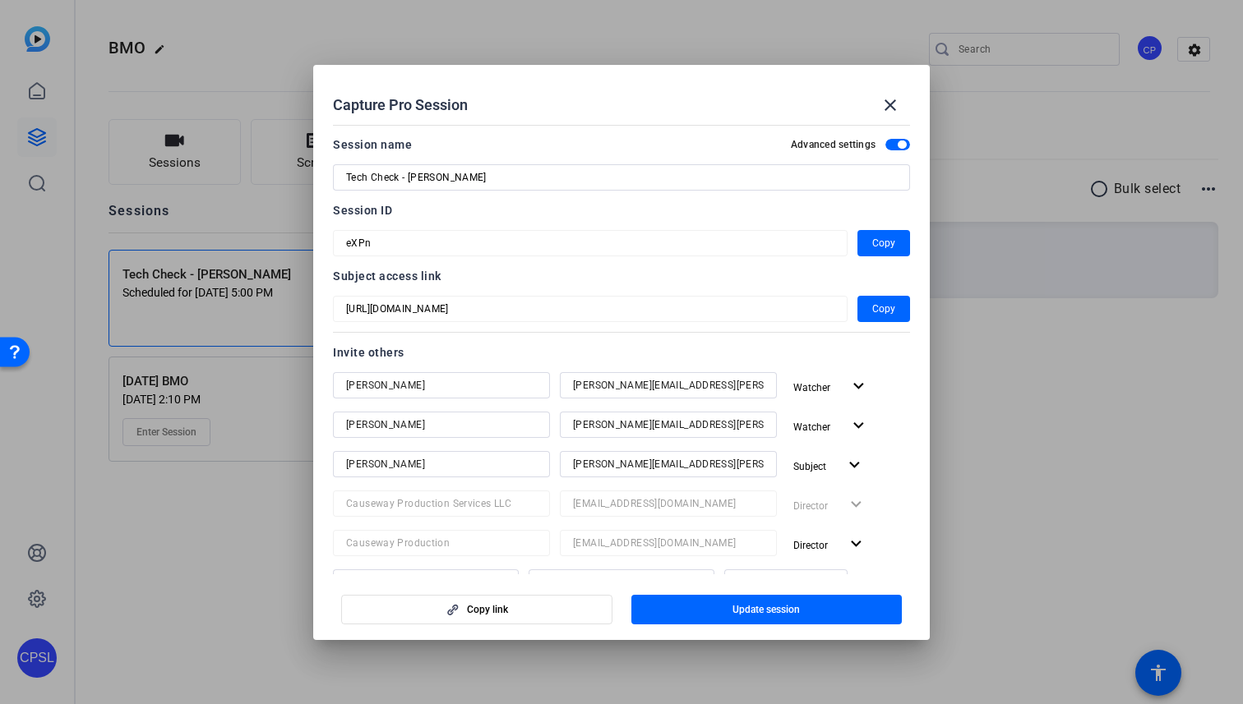
scroll to position [391, 0]
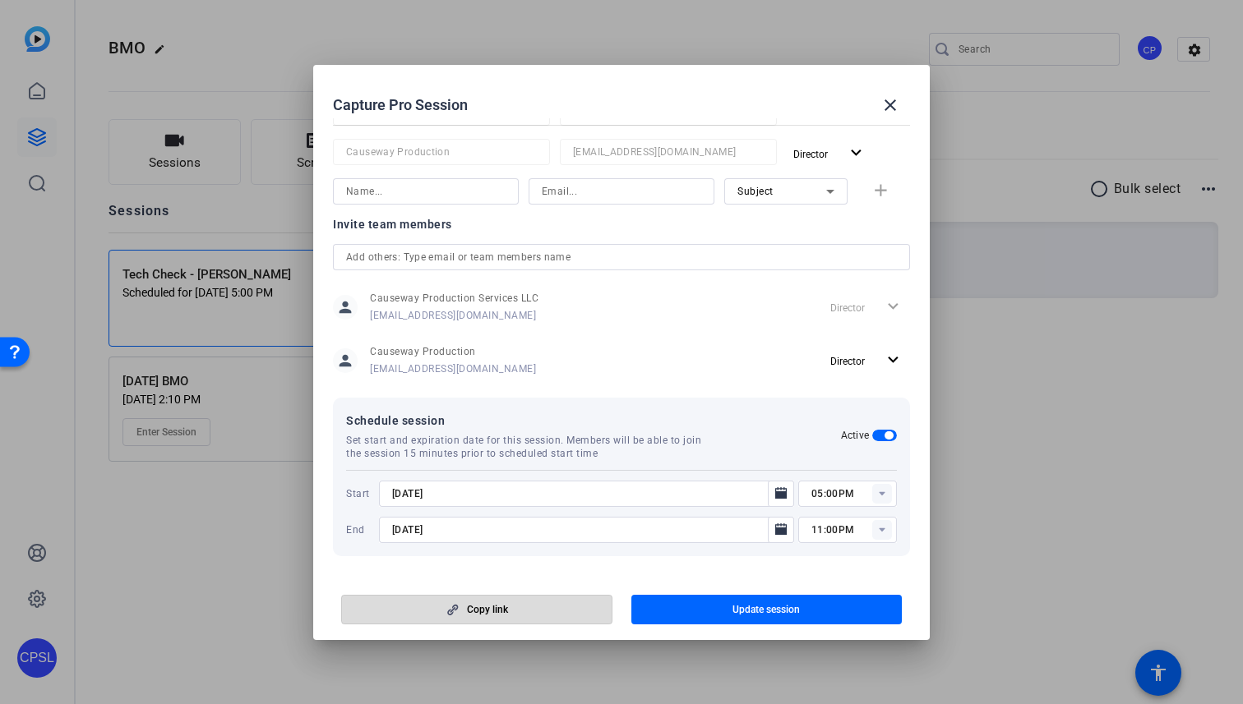
click at [505, 604] on span "Copy link" at bounding box center [487, 609] width 41 height 13
